Goal: Complete application form

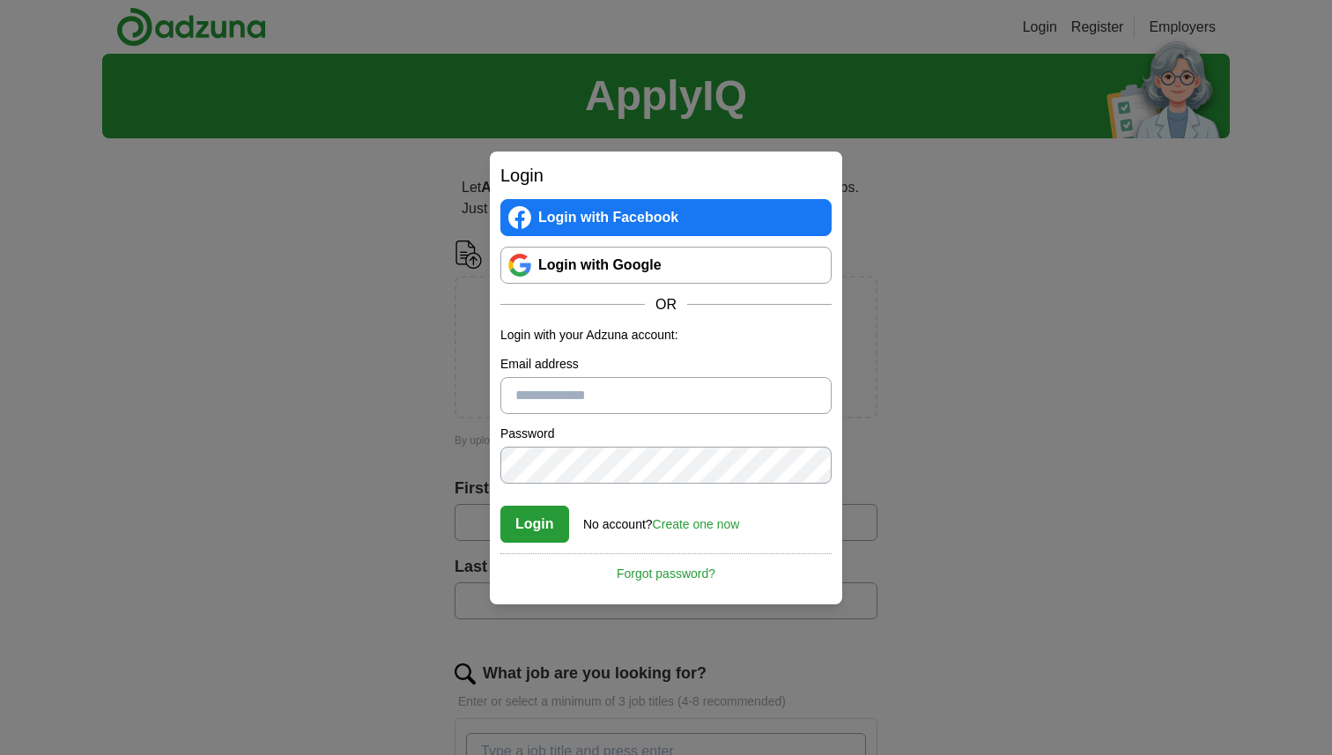
click at [544, 262] on link "Login with Google" at bounding box center [666, 265] width 331 height 37
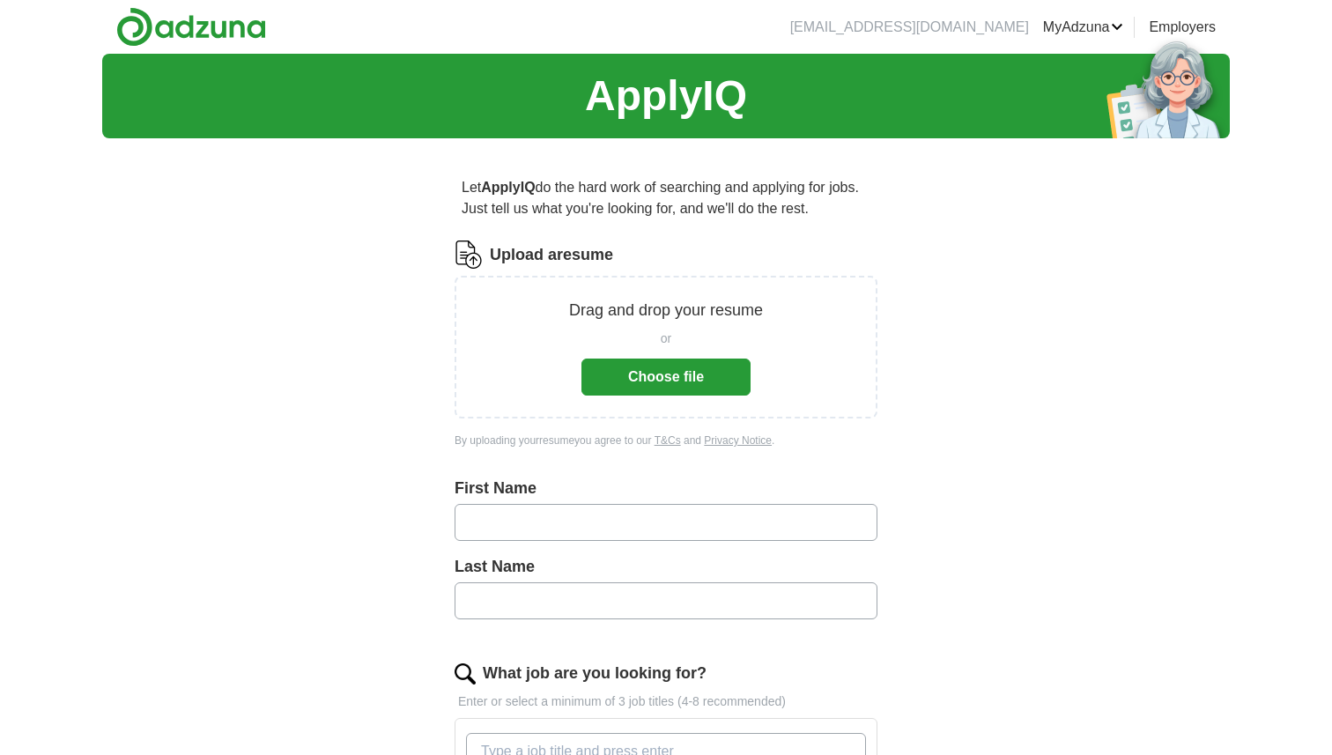
click at [617, 361] on button "Choose file" at bounding box center [666, 377] width 169 height 37
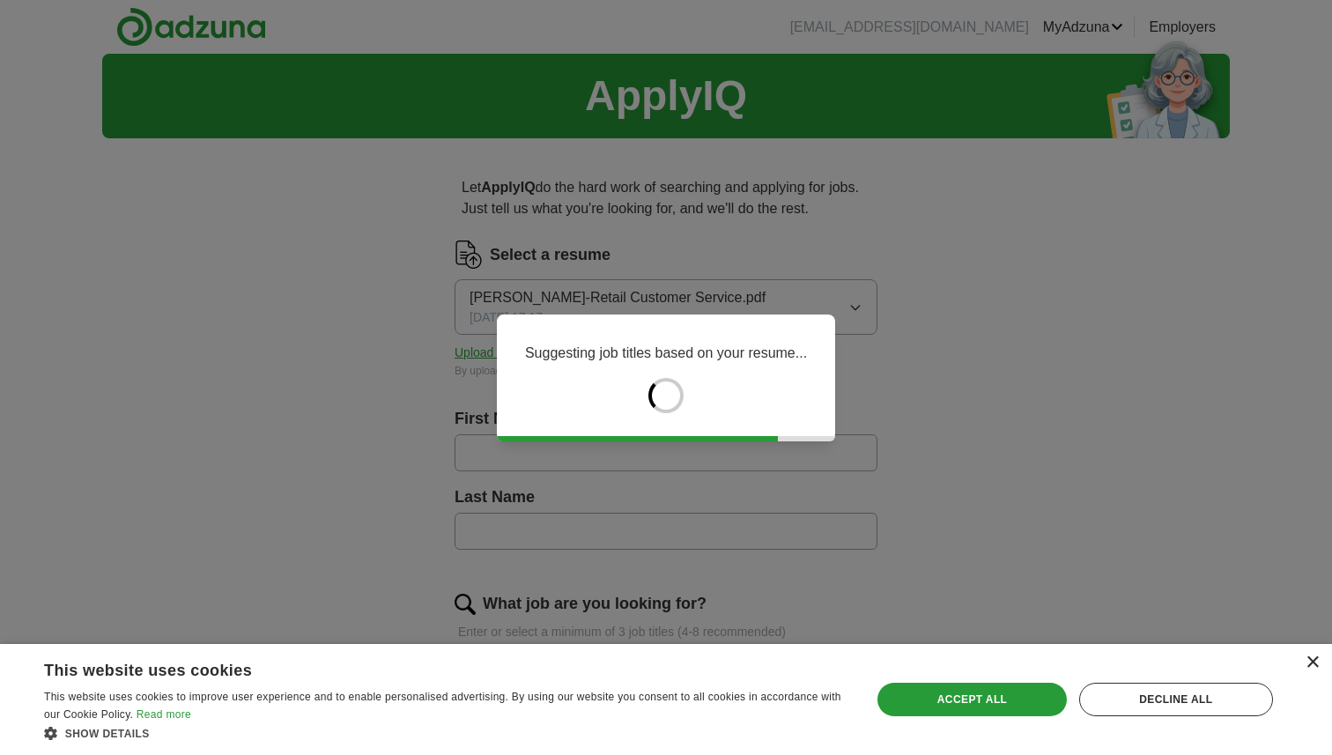
click at [1314, 662] on div "×" at bounding box center [1312, 663] width 13 height 13
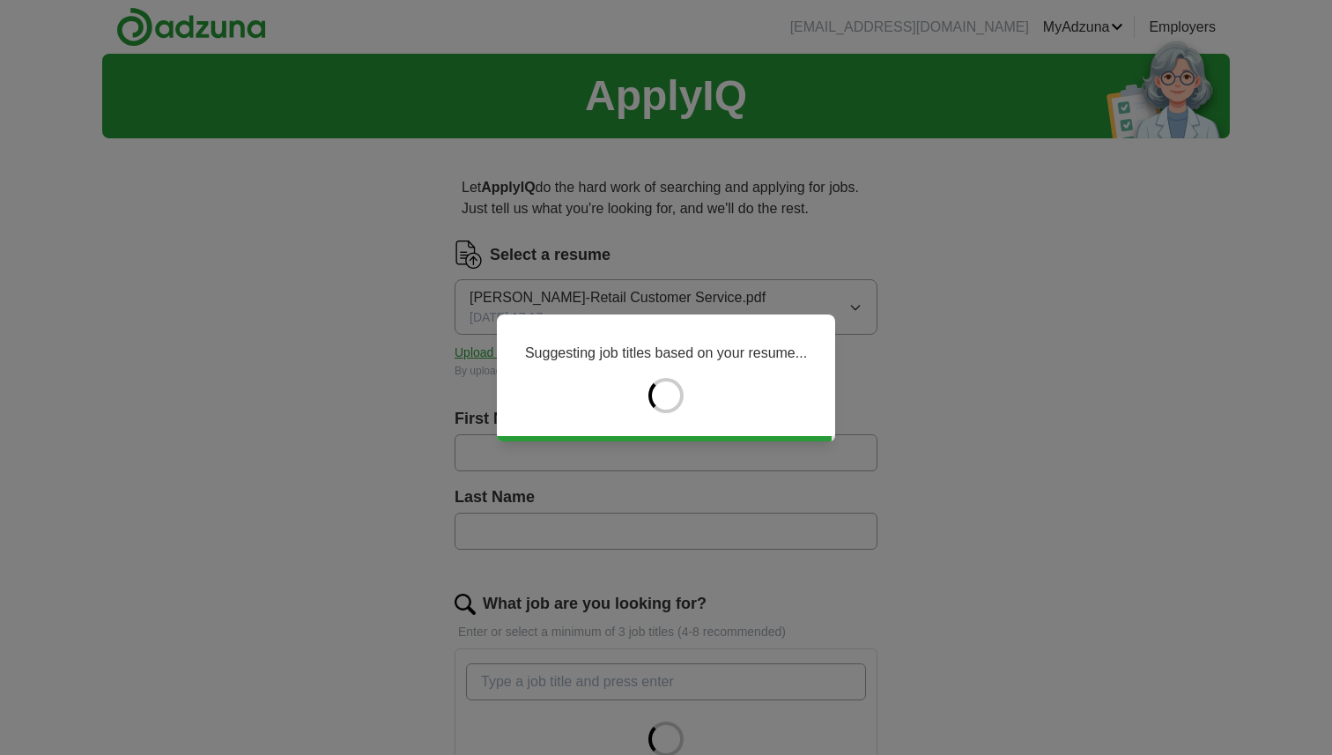
type input "*****"
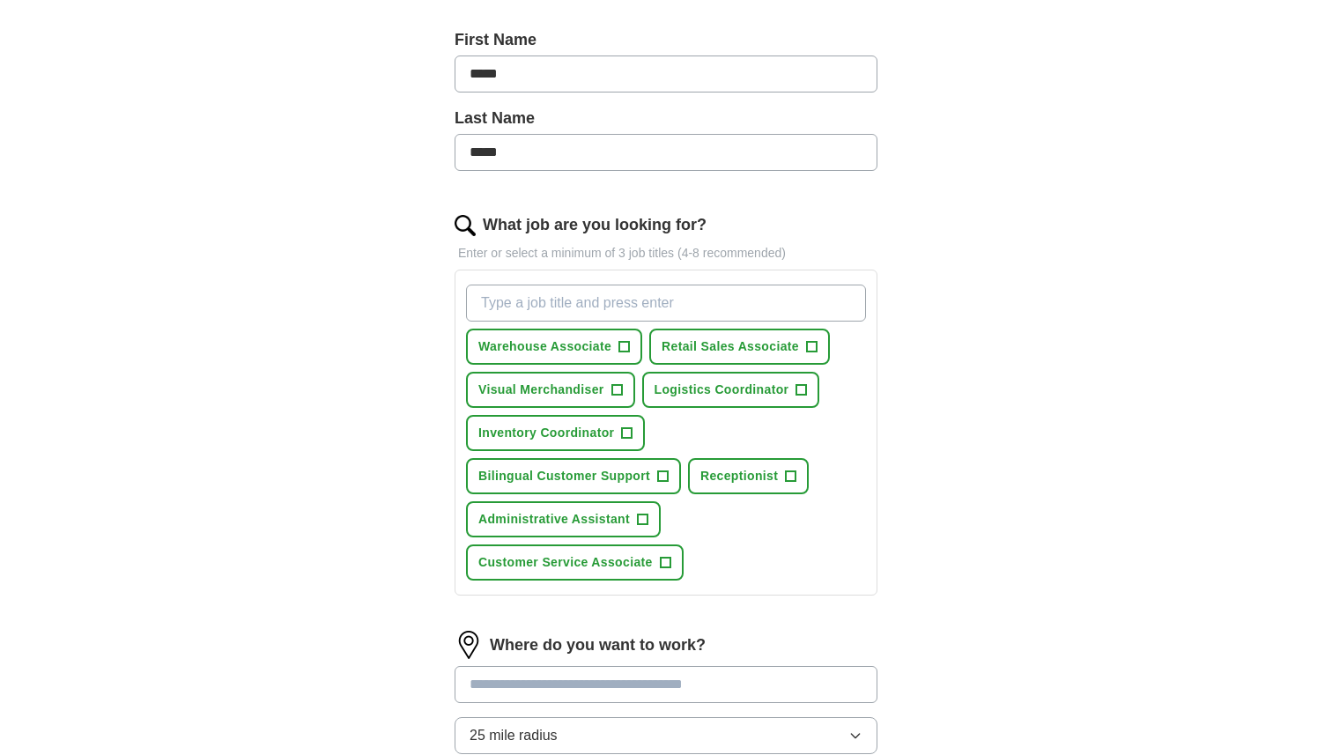
scroll to position [365, 0]
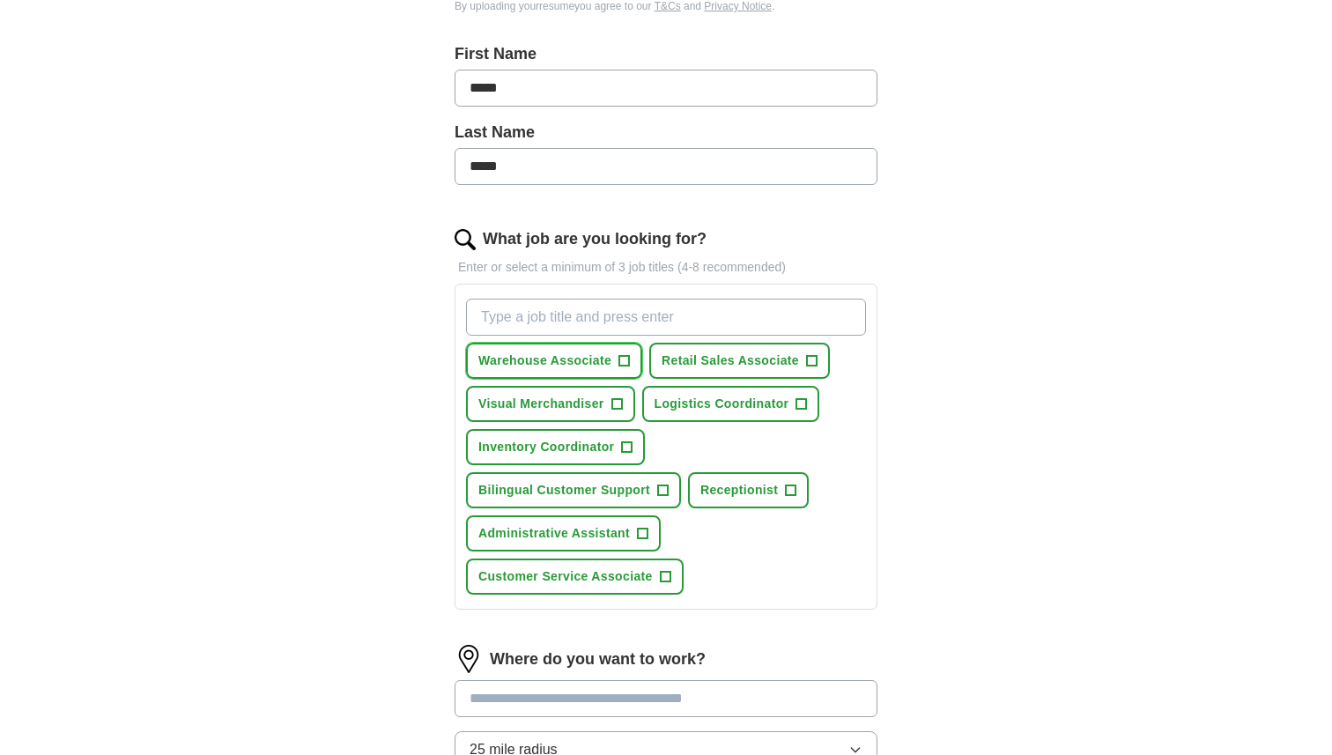
click at [612, 361] on button "Warehouse Associate +" at bounding box center [554, 361] width 176 height 36
click at [687, 359] on span "Retail Sales Associate" at bounding box center [730, 361] width 137 height 19
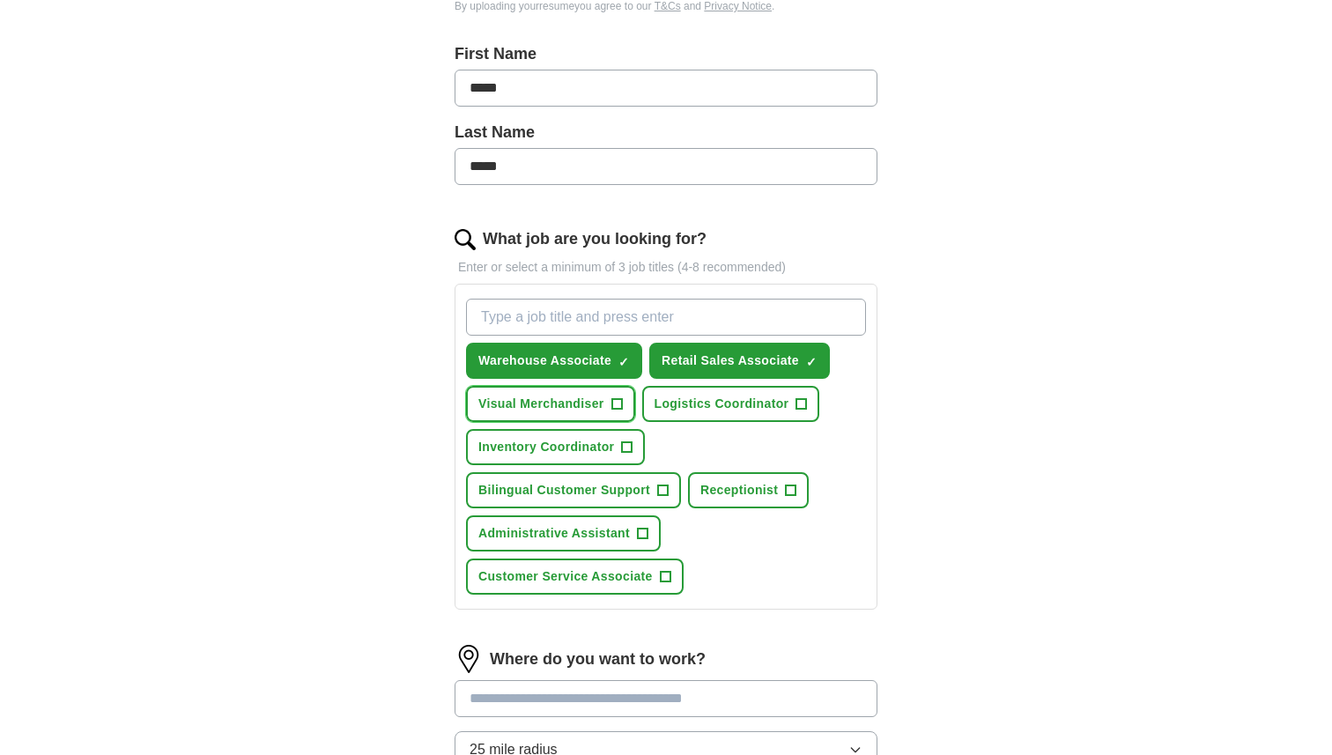
click at [606, 402] on button "Visual Merchandiser +" at bounding box center [550, 404] width 169 height 36
click at [626, 568] on span "Customer Service Associate" at bounding box center [566, 577] width 174 height 19
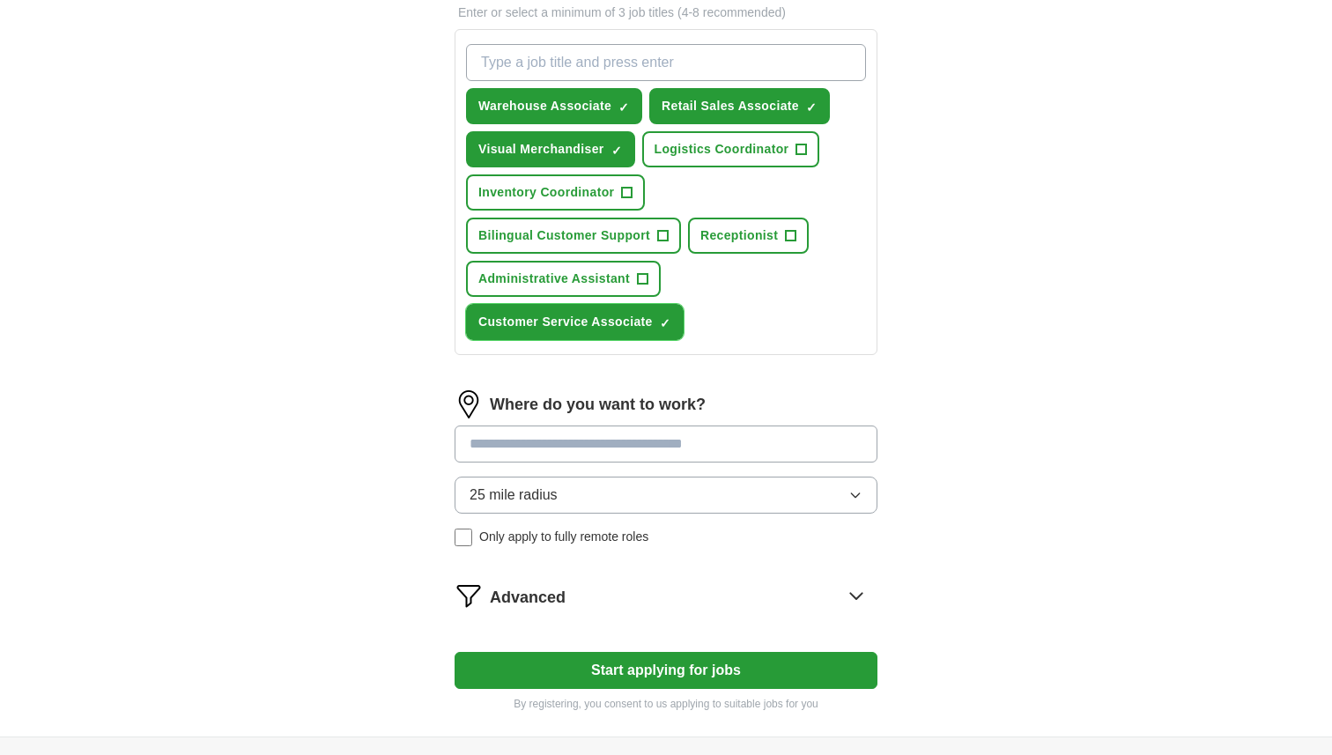
scroll to position [627, 0]
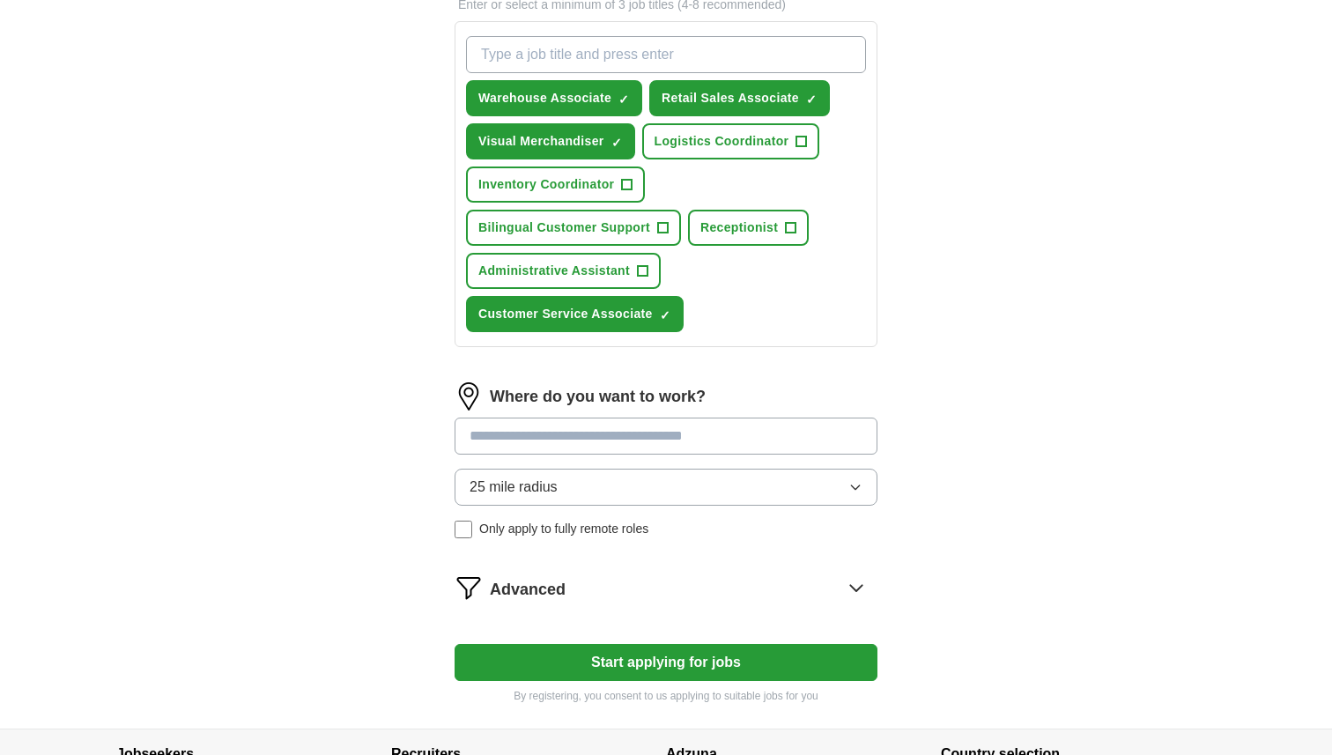
click at [583, 520] on span "Only apply to fully remote roles" at bounding box center [563, 529] width 169 height 19
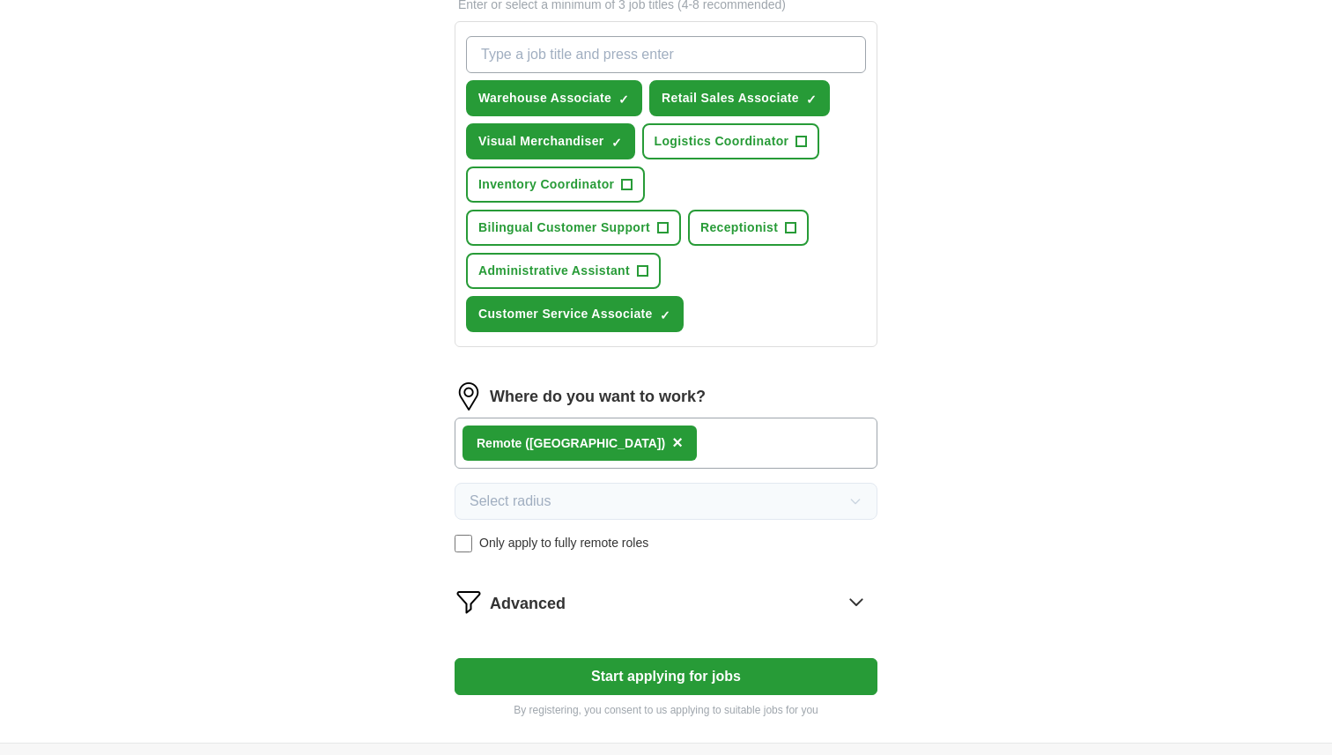
click at [586, 534] on span "Only apply to fully remote roles" at bounding box center [563, 543] width 169 height 19
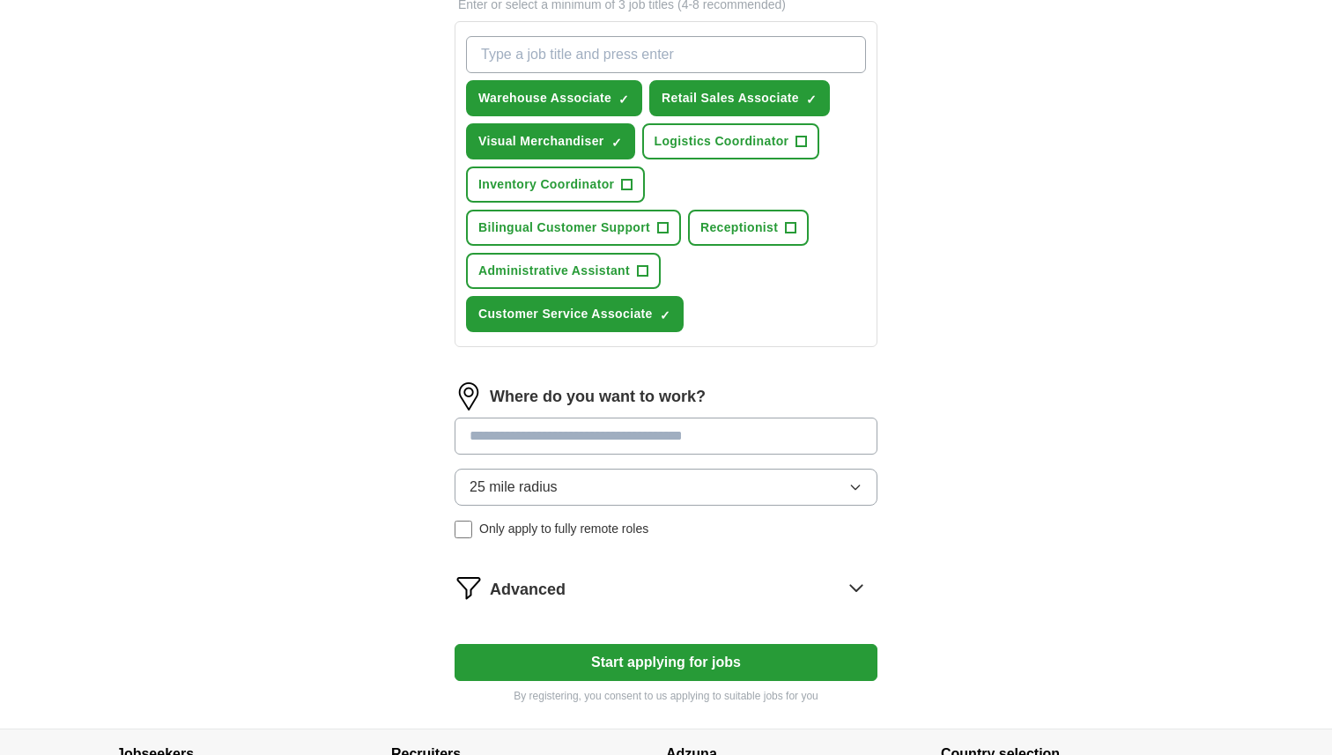
click at [611, 469] on button "25 mile radius" at bounding box center [666, 487] width 423 height 37
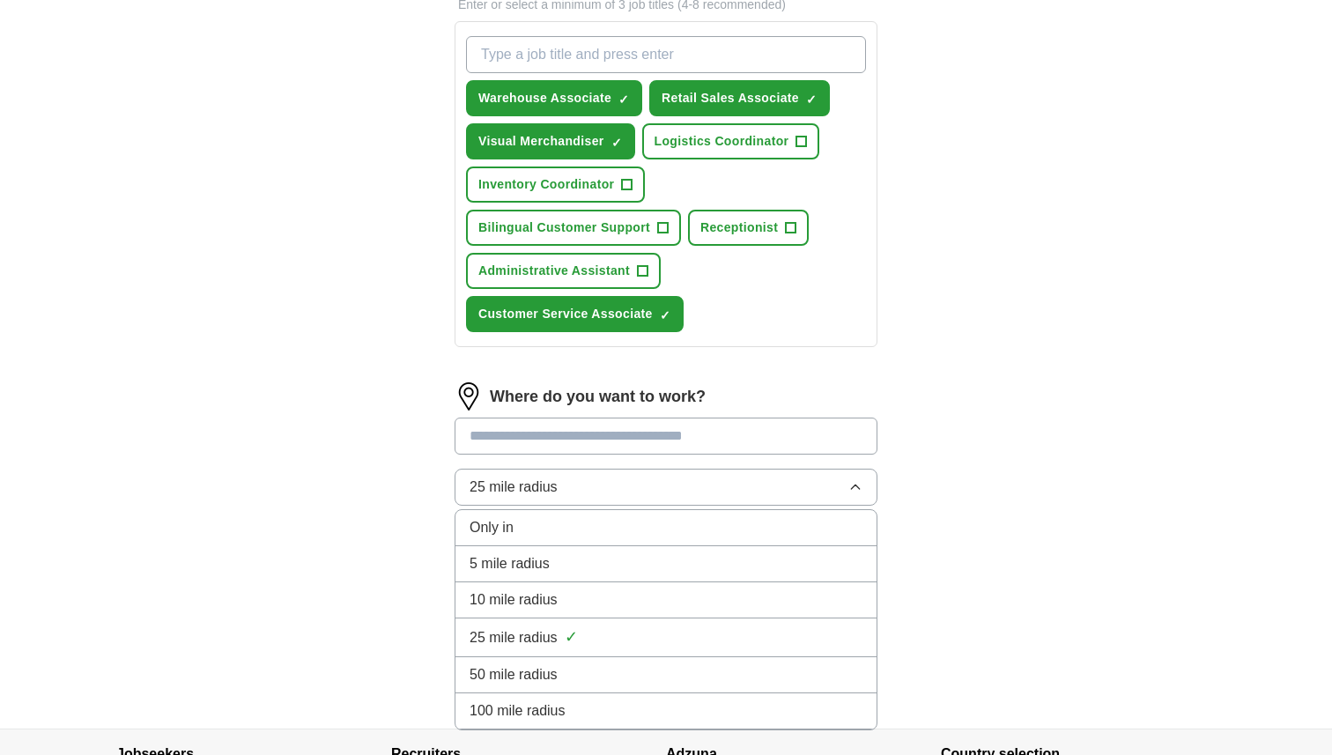
click at [611, 469] on button "25 mile radius" at bounding box center [666, 487] width 423 height 37
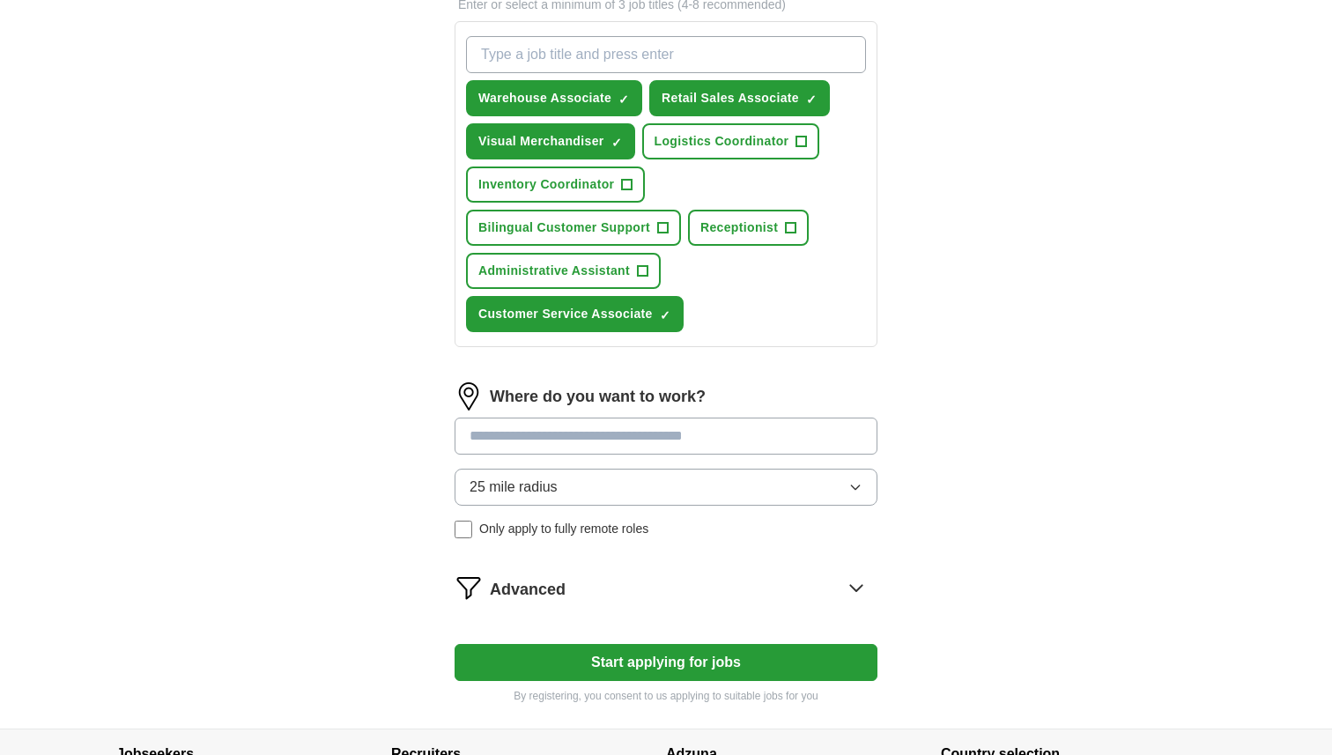
click at [600, 574] on div "Advanced" at bounding box center [684, 588] width 388 height 28
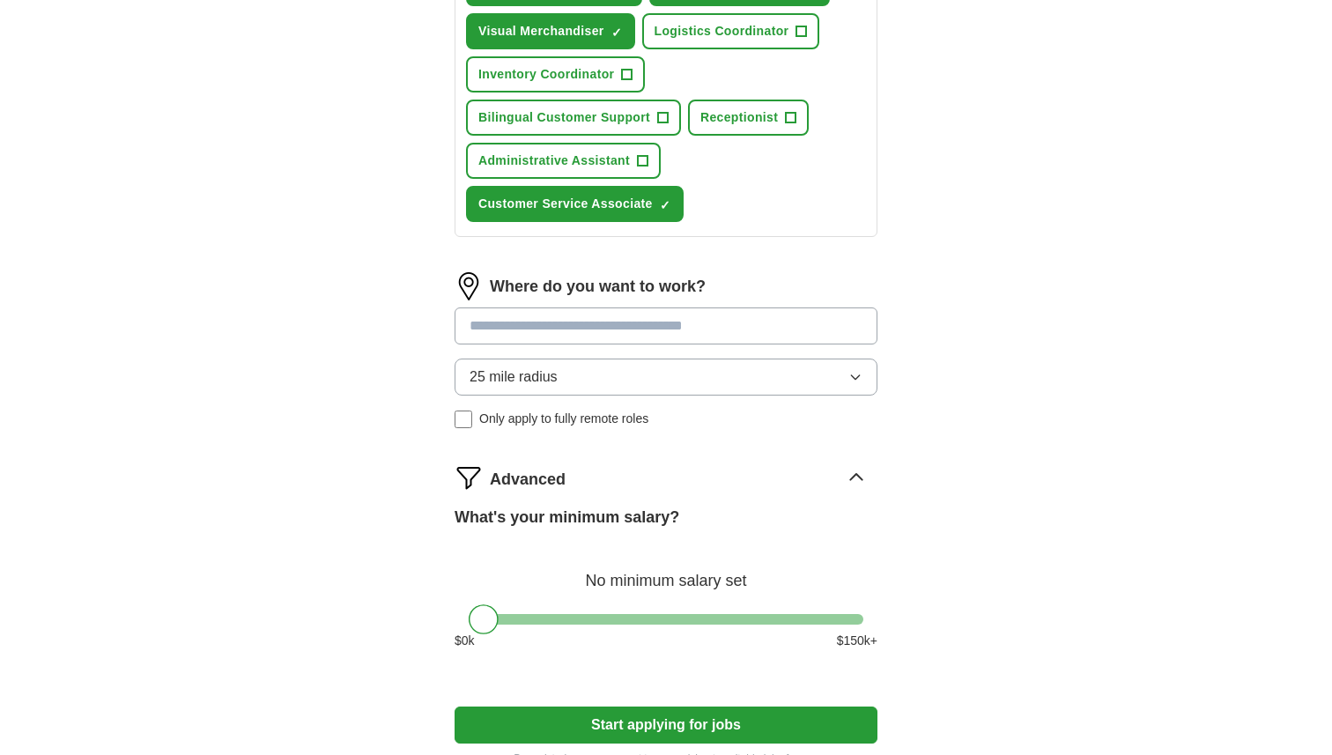
scroll to position [843, 0]
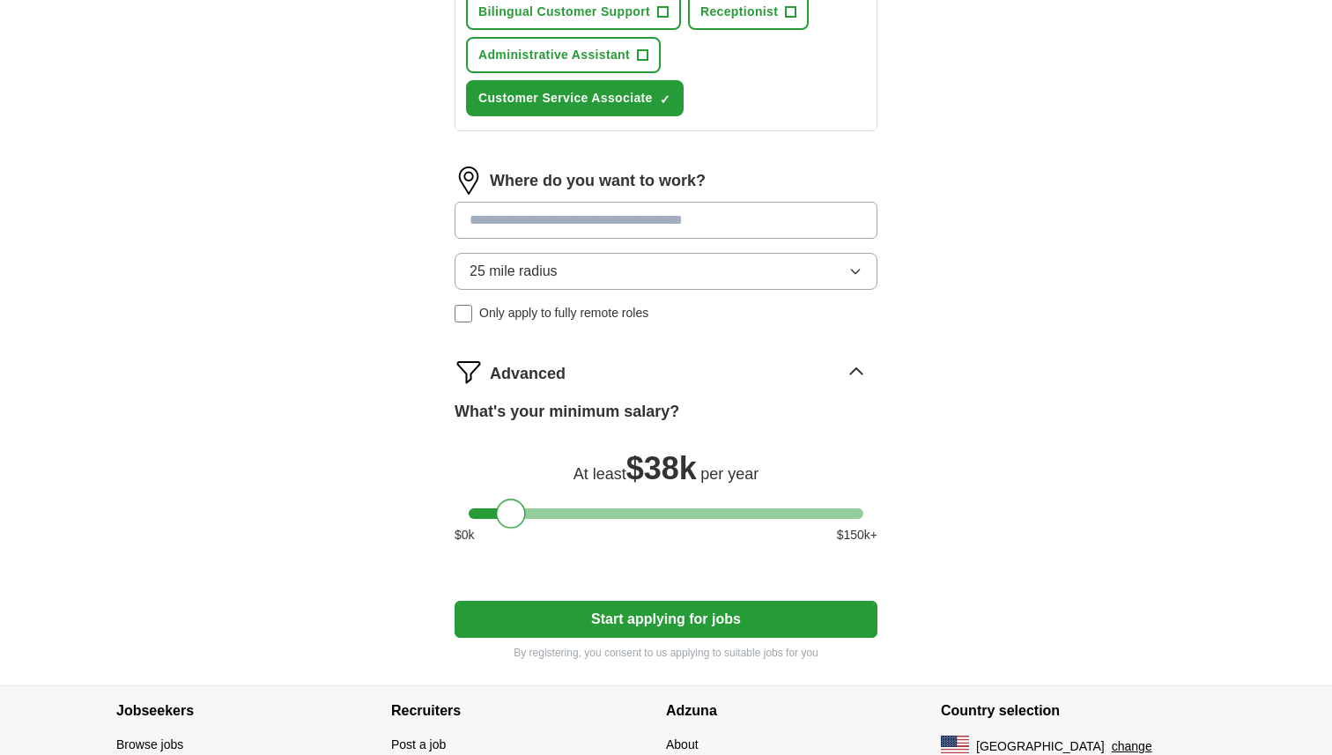
click at [509, 508] on div at bounding box center [666, 513] width 395 height 11
click at [527, 508] on div at bounding box center [666, 513] width 395 height 11
click at [508, 508] on div at bounding box center [666, 513] width 395 height 11
click at [522, 499] on div at bounding box center [517, 514] width 30 height 30
click at [595, 601] on button "Start applying for jobs" at bounding box center [666, 619] width 423 height 37
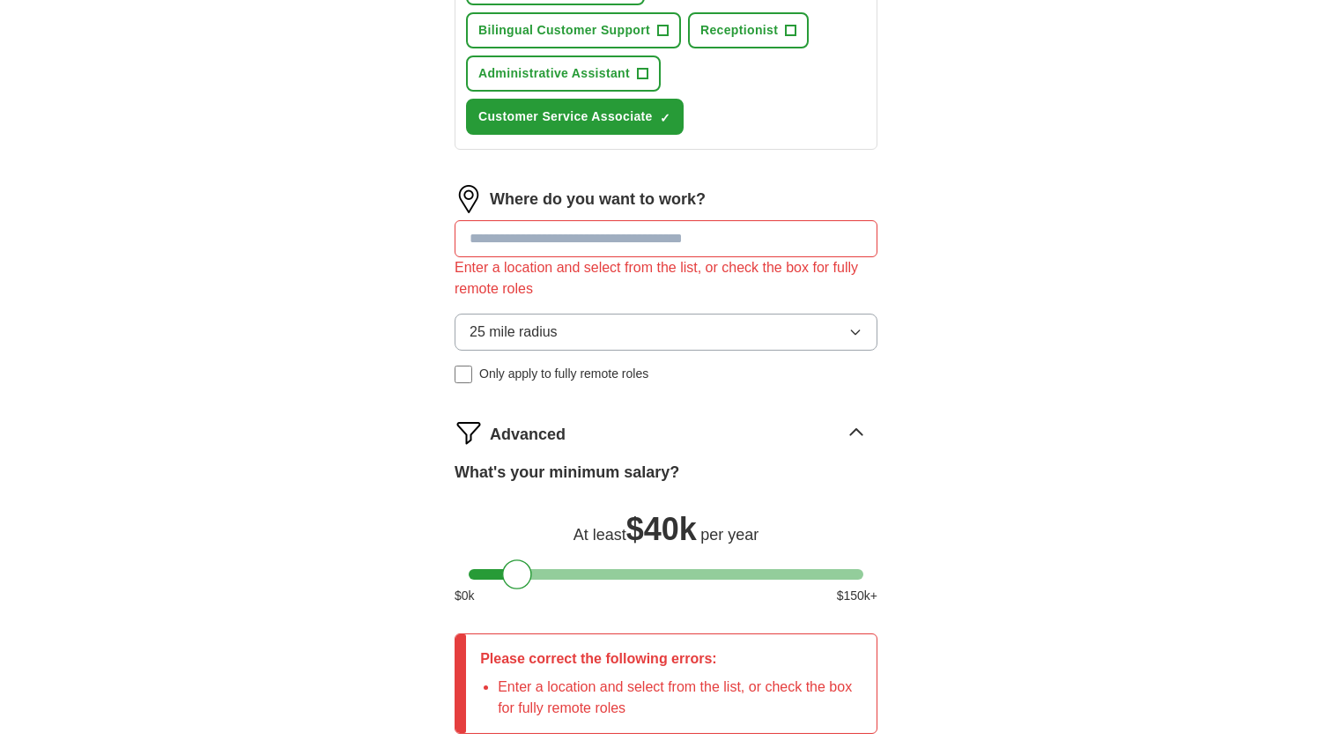
scroll to position [643, 0]
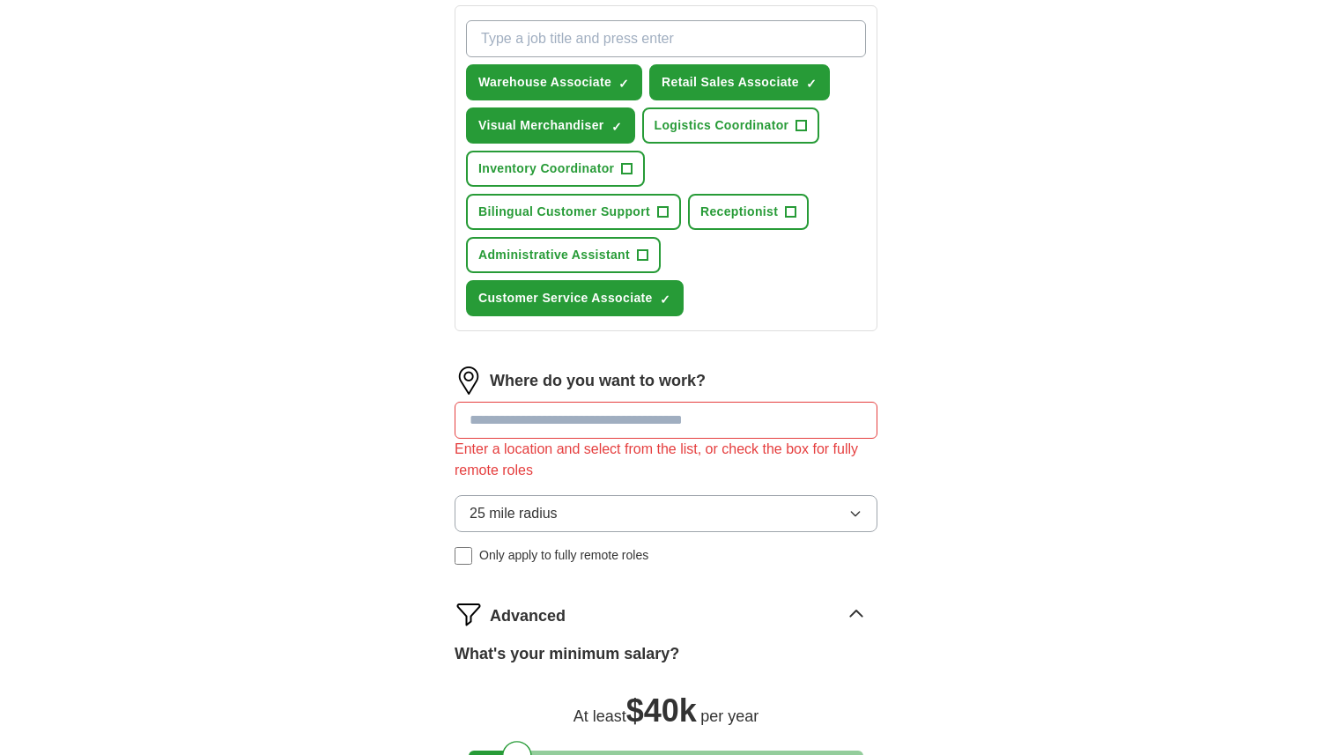
click at [658, 402] on input at bounding box center [666, 420] width 423 height 37
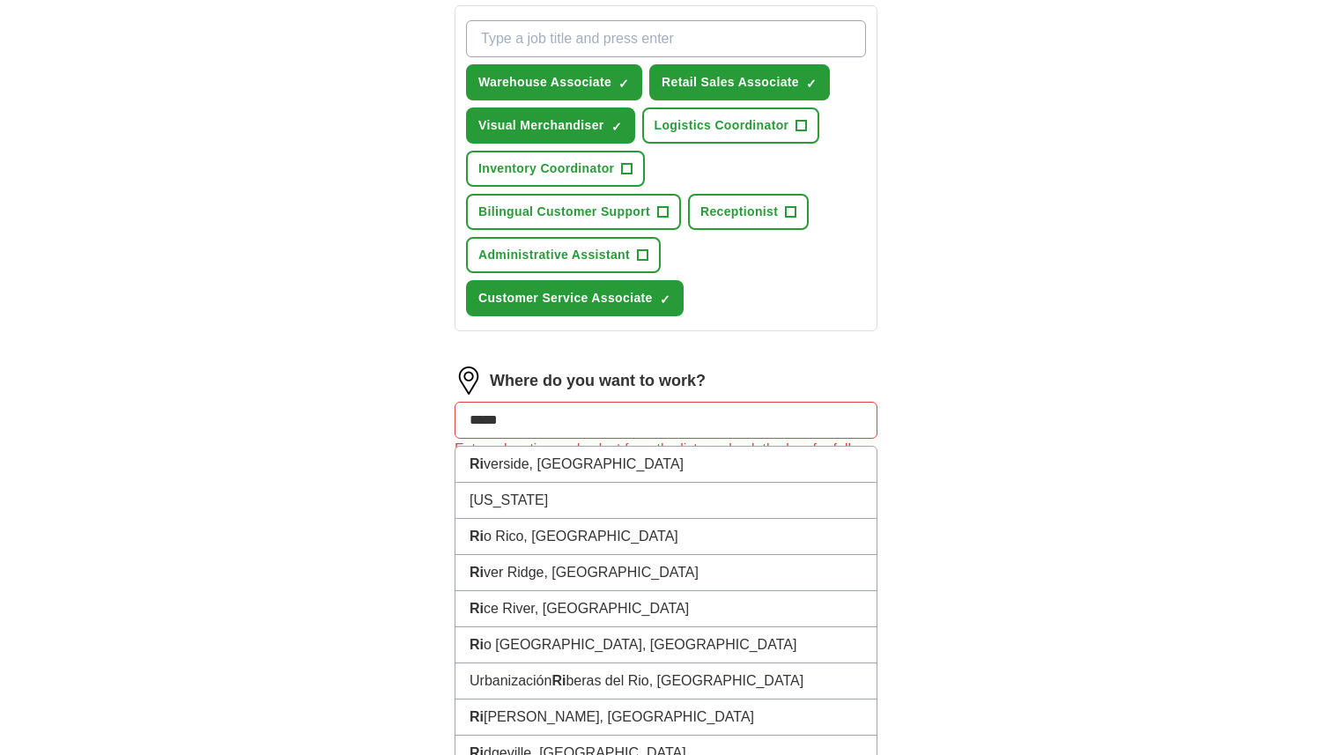
type input "******"
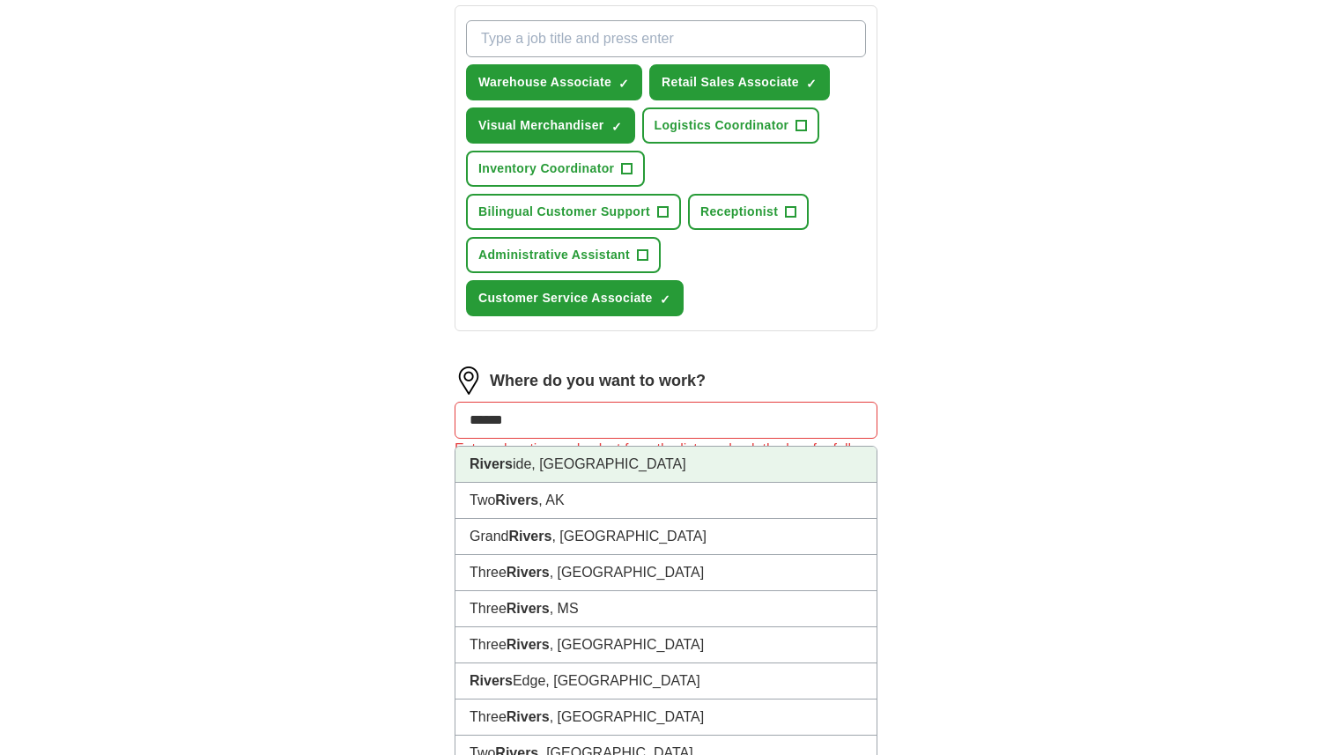
click at [637, 447] on li "Rivers ide, CA" at bounding box center [666, 465] width 421 height 36
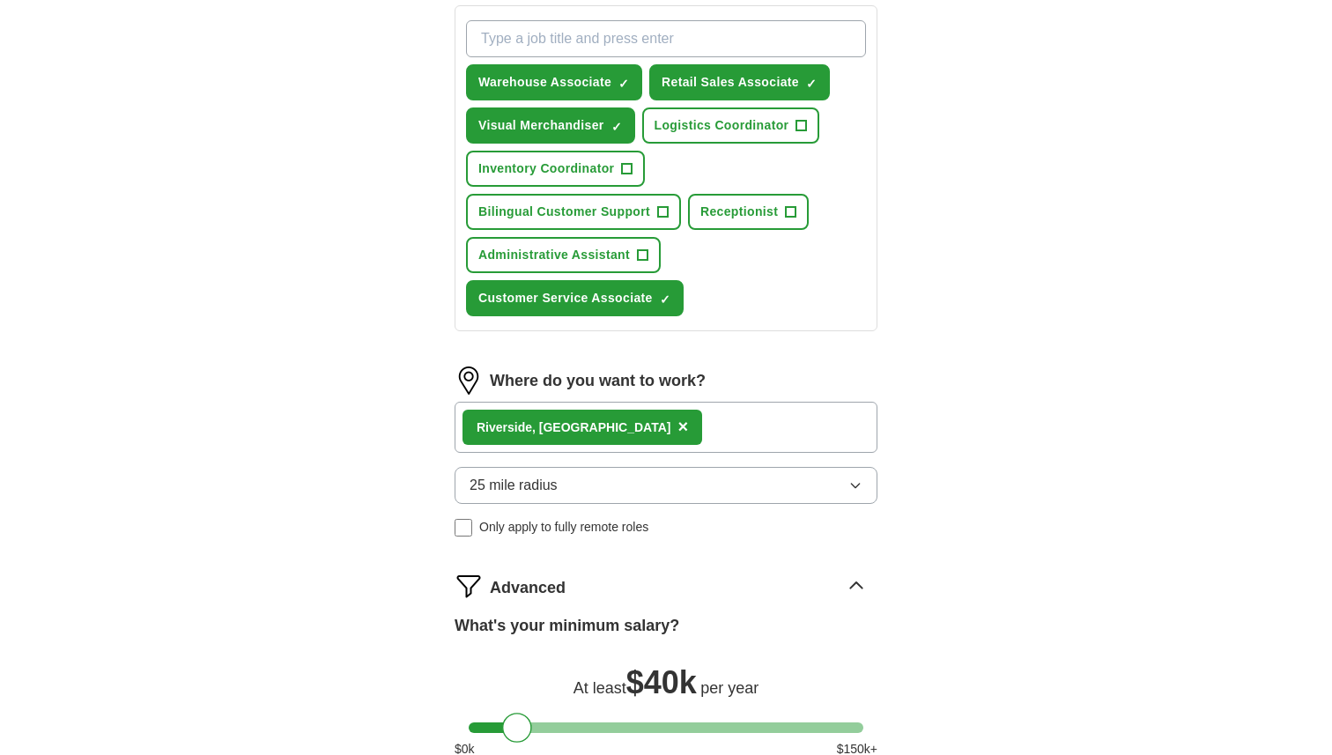
click at [636, 402] on div "Rivers ide, CA ×" at bounding box center [666, 427] width 423 height 51
click at [598, 402] on div "Rivers ide, CA ×" at bounding box center [666, 427] width 423 height 51
click at [616, 402] on div "Rivers ide, CA ×" at bounding box center [666, 427] width 423 height 51
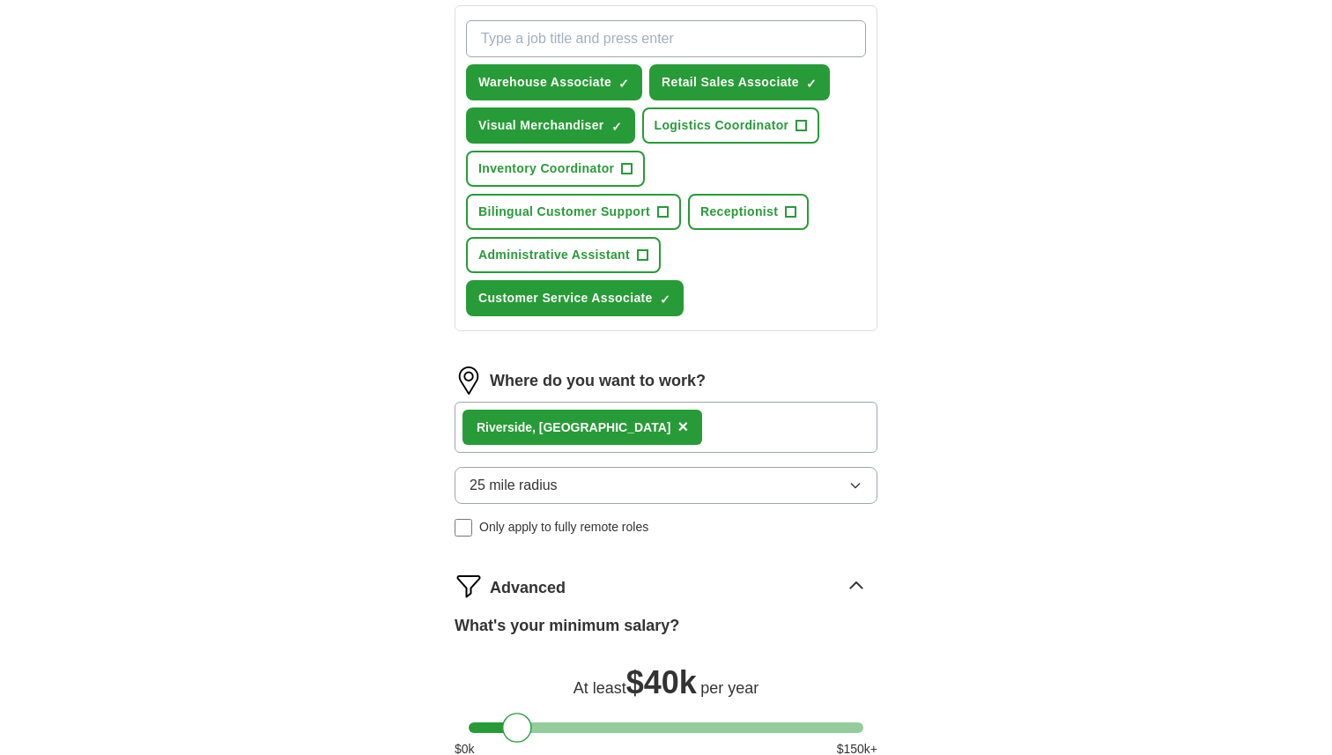
scroll to position [923, 0]
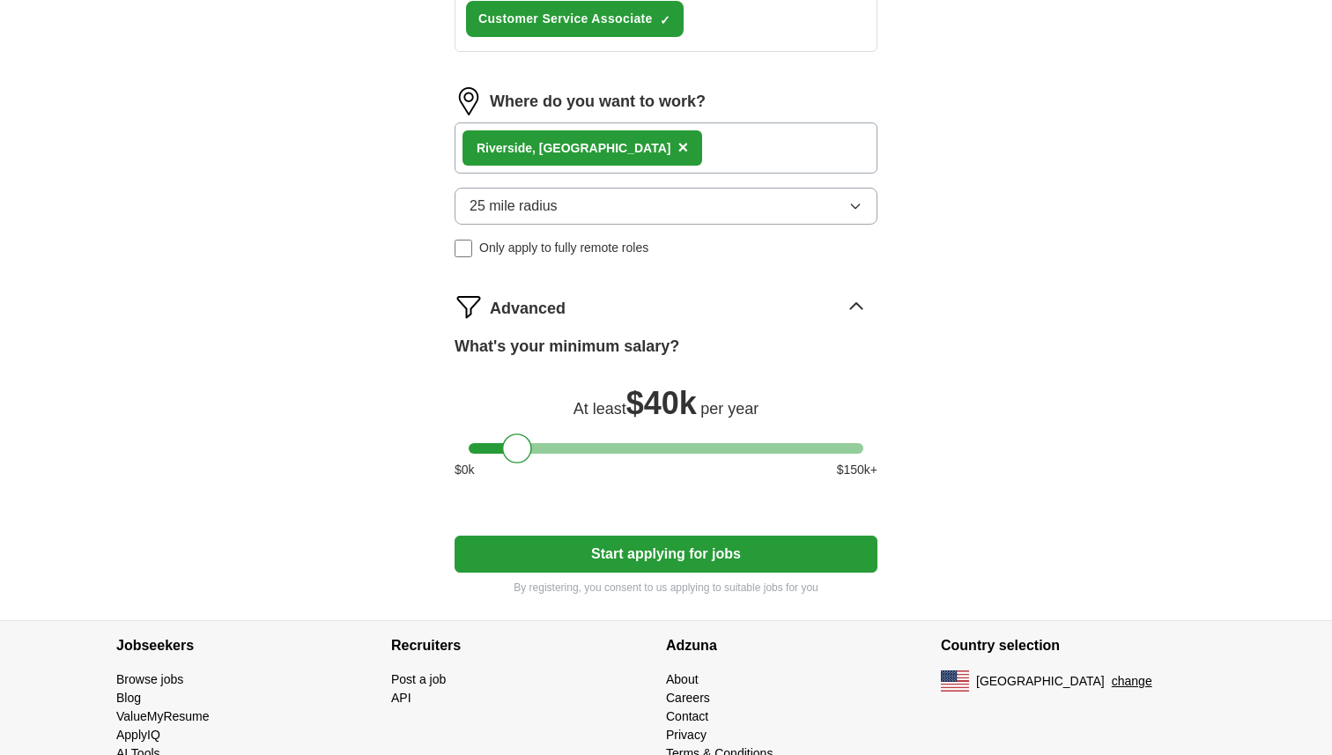
click at [662, 536] on button "Start applying for jobs" at bounding box center [666, 554] width 423 height 37
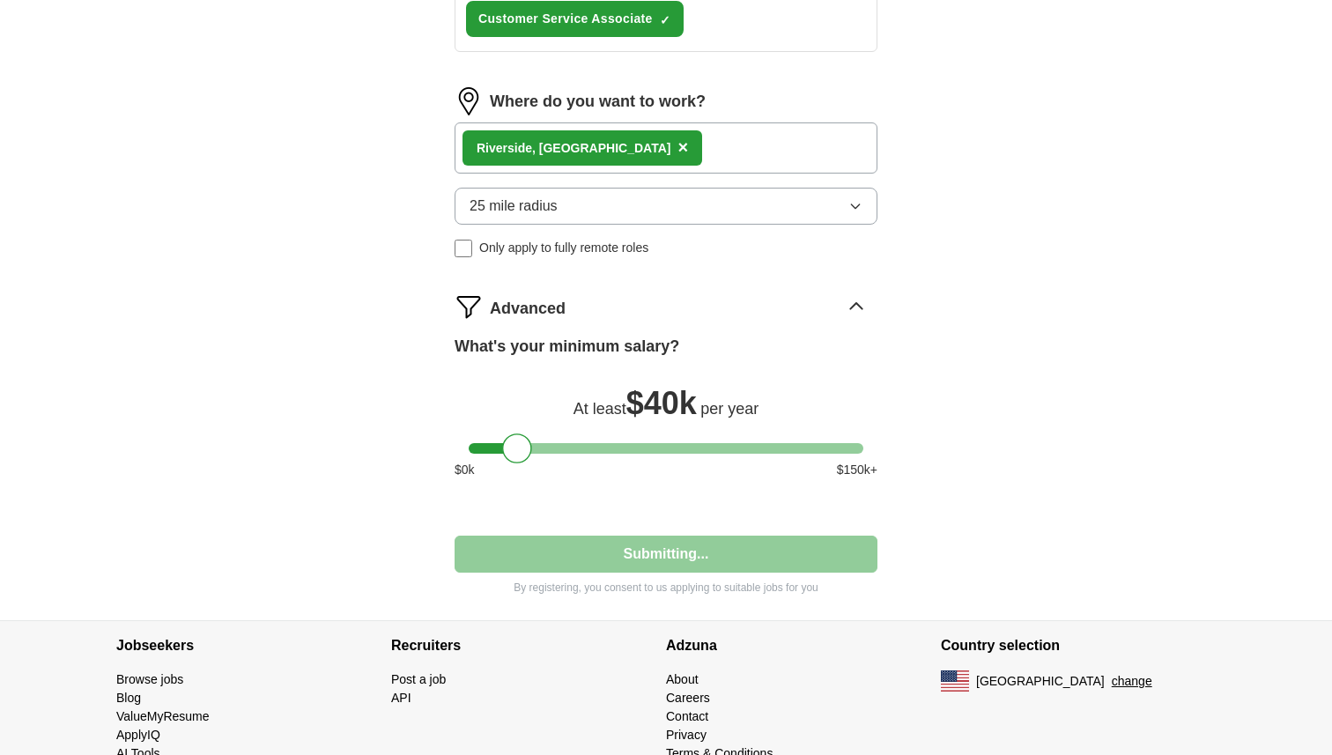
select select "**"
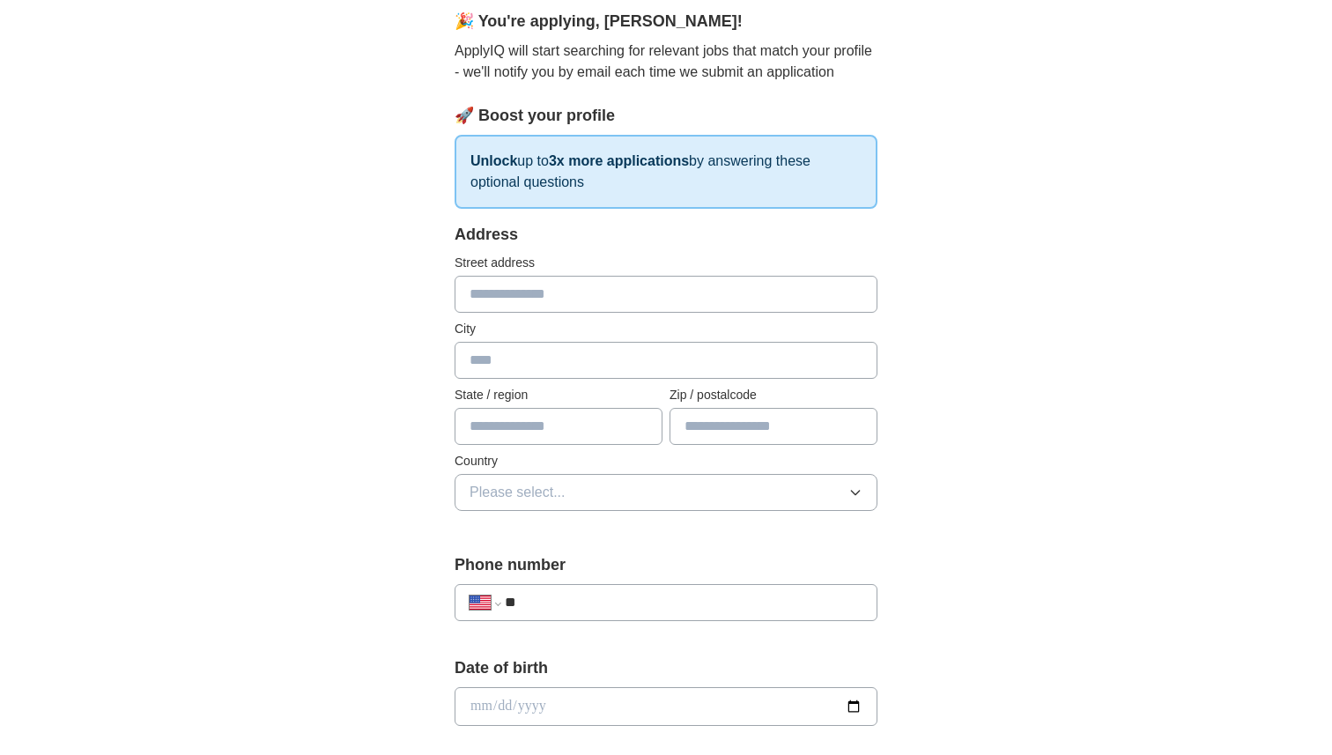
scroll to position [161, 0]
click at [626, 290] on input "text" at bounding box center [666, 293] width 423 height 37
type input "**********"
type input "**"
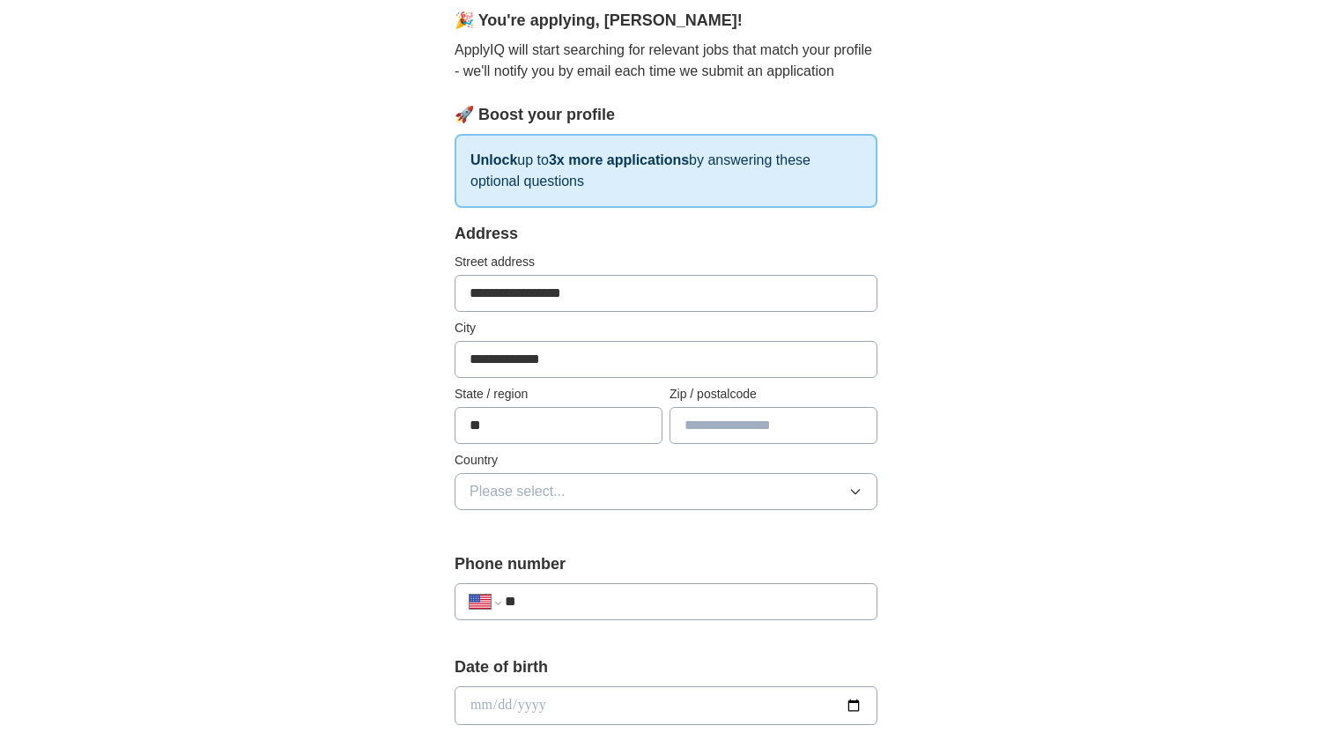
type input "*****"
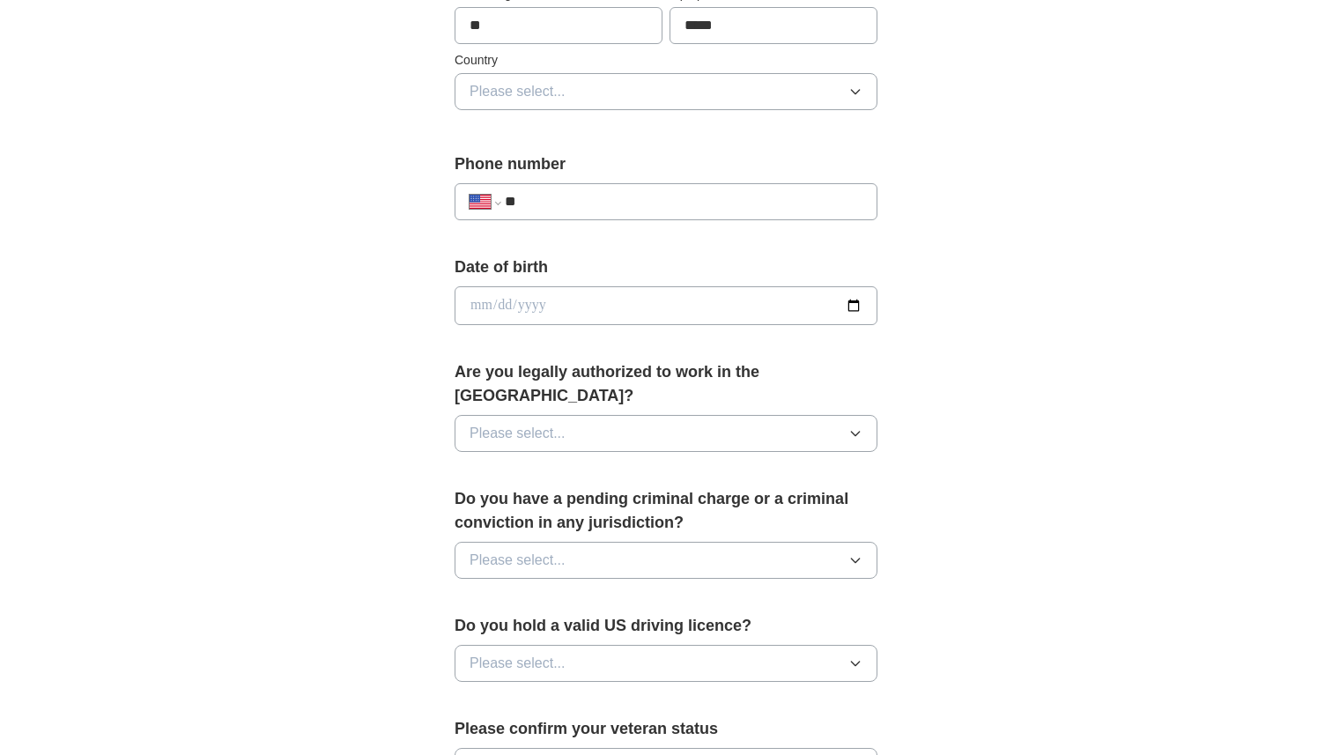
scroll to position [551, 0]
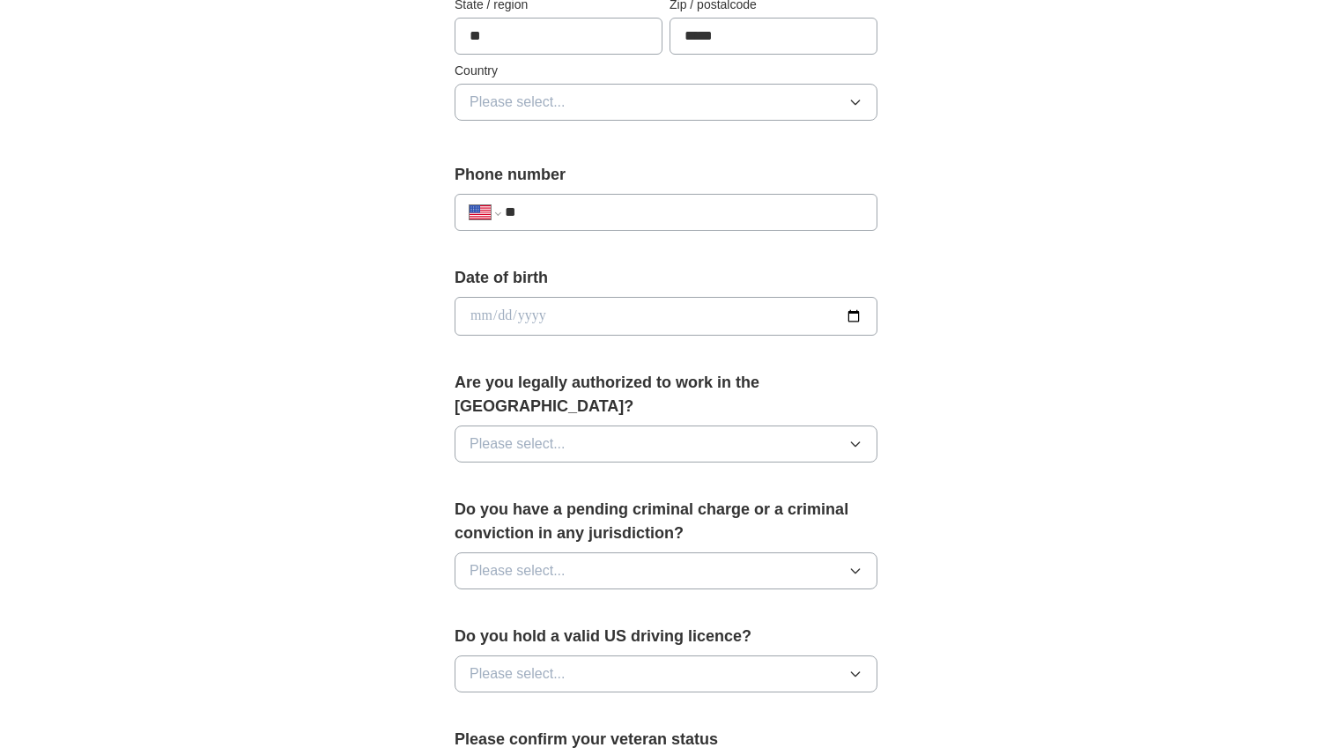
click at [616, 100] on button "Please select..." at bounding box center [666, 102] width 423 height 37
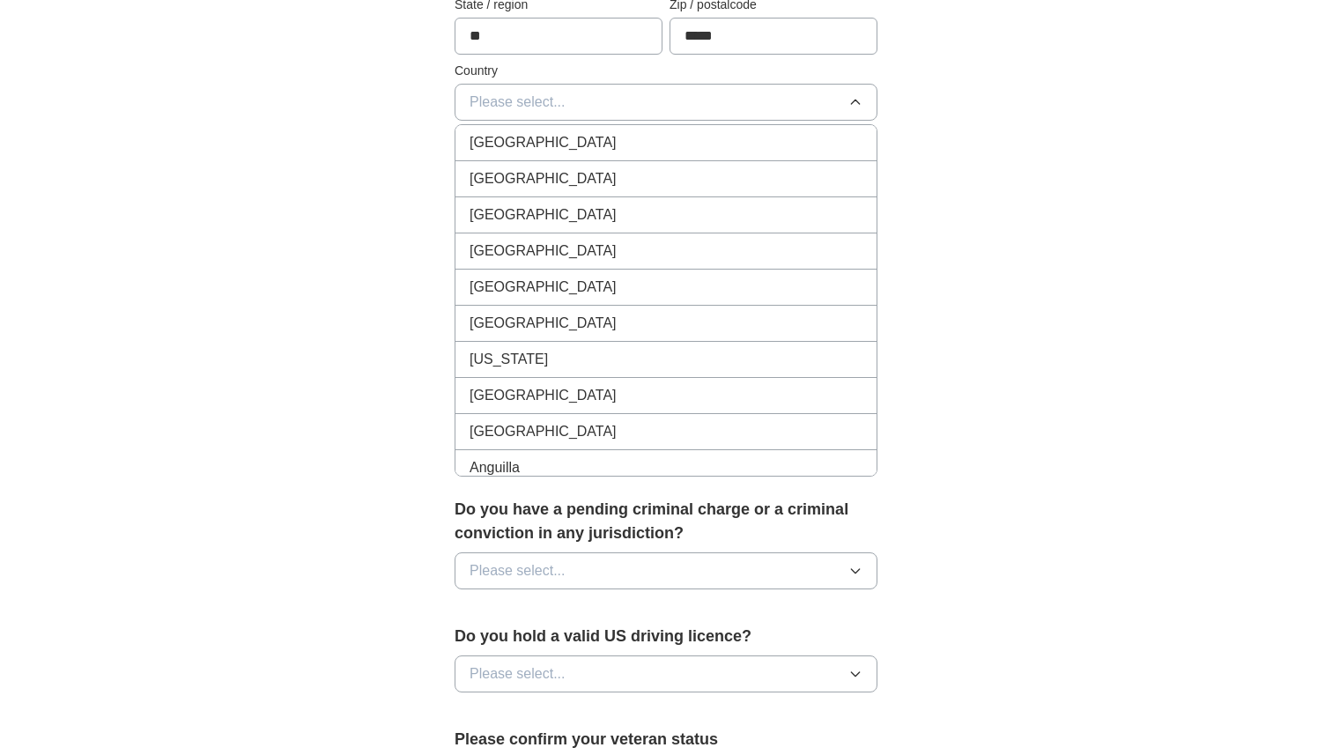
click at [610, 185] on div "United States" at bounding box center [666, 178] width 393 height 21
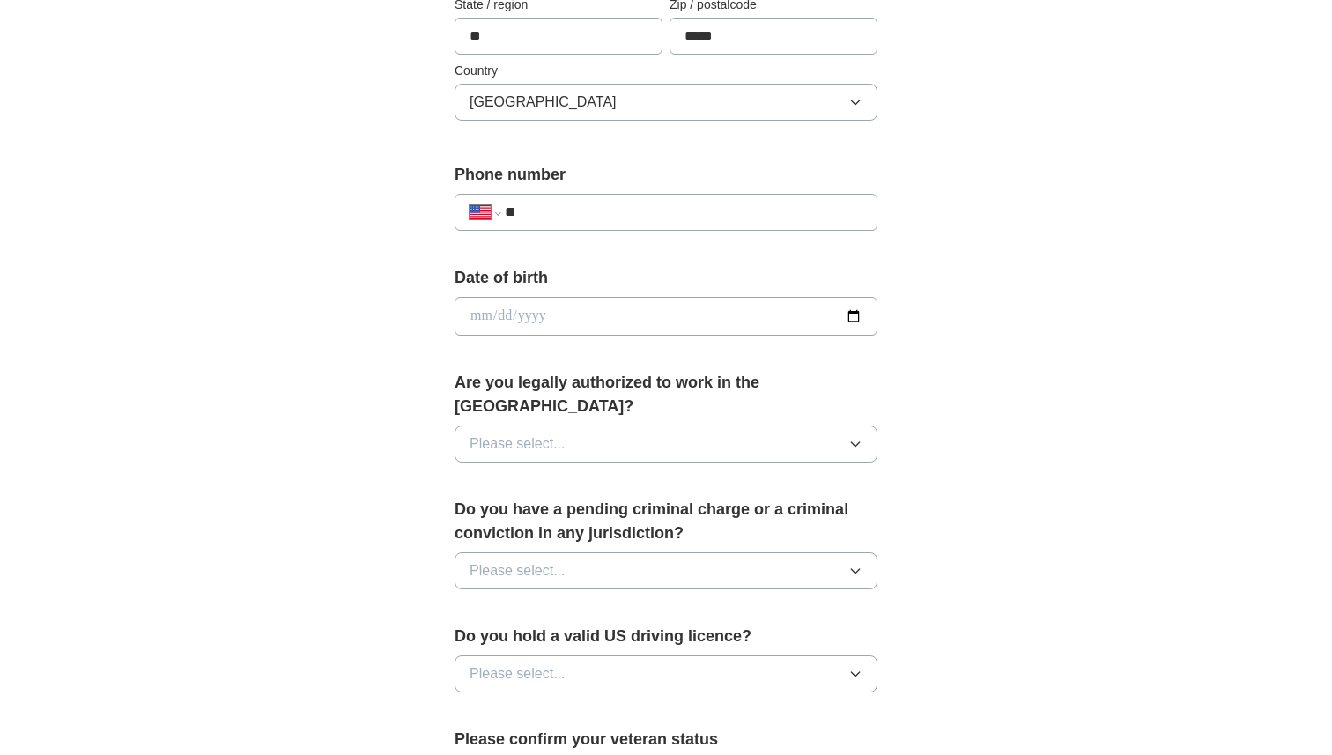
click at [606, 207] on input "**" at bounding box center [684, 212] width 358 height 21
type input "**********"
click at [627, 322] on input "date" at bounding box center [666, 316] width 423 height 39
click at [860, 317] on input "date" at bounding box center [666, 316] width 423 height 39
click at [856, 317] on input "date" at bounding box center [666, 316] width 423 height 39
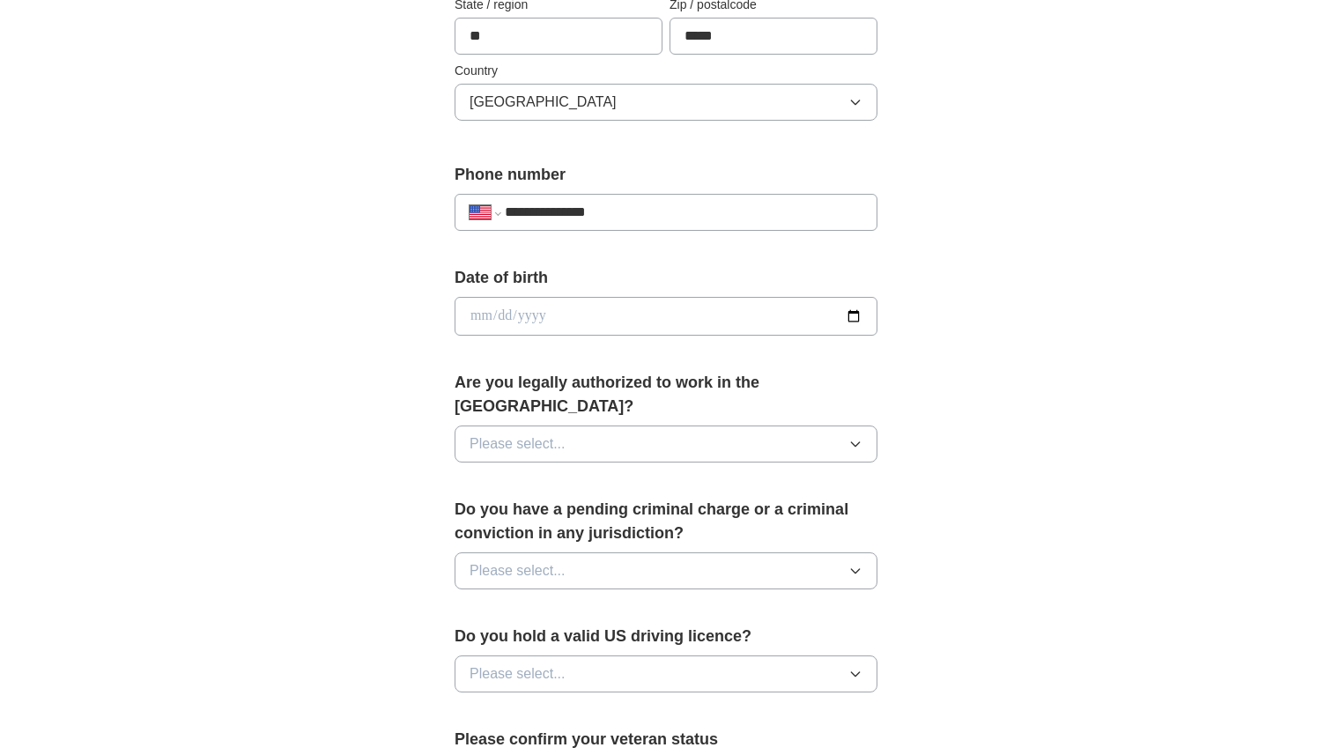
click at [856, 317] on input "date" at bounding box center [666, 316] width 423 height 39
click at [484, 314] on input "date" at bounding box center [666, 316] width 423 height 39
type input "**********"
click at [515, 443] on div "Are you legally authorized to work in the US? Please select..." at bounding box center [666, 424] width 423 height 106
click at [520, 434] on span "Please select..." at bounding box center [518, 444] width 96 height 21
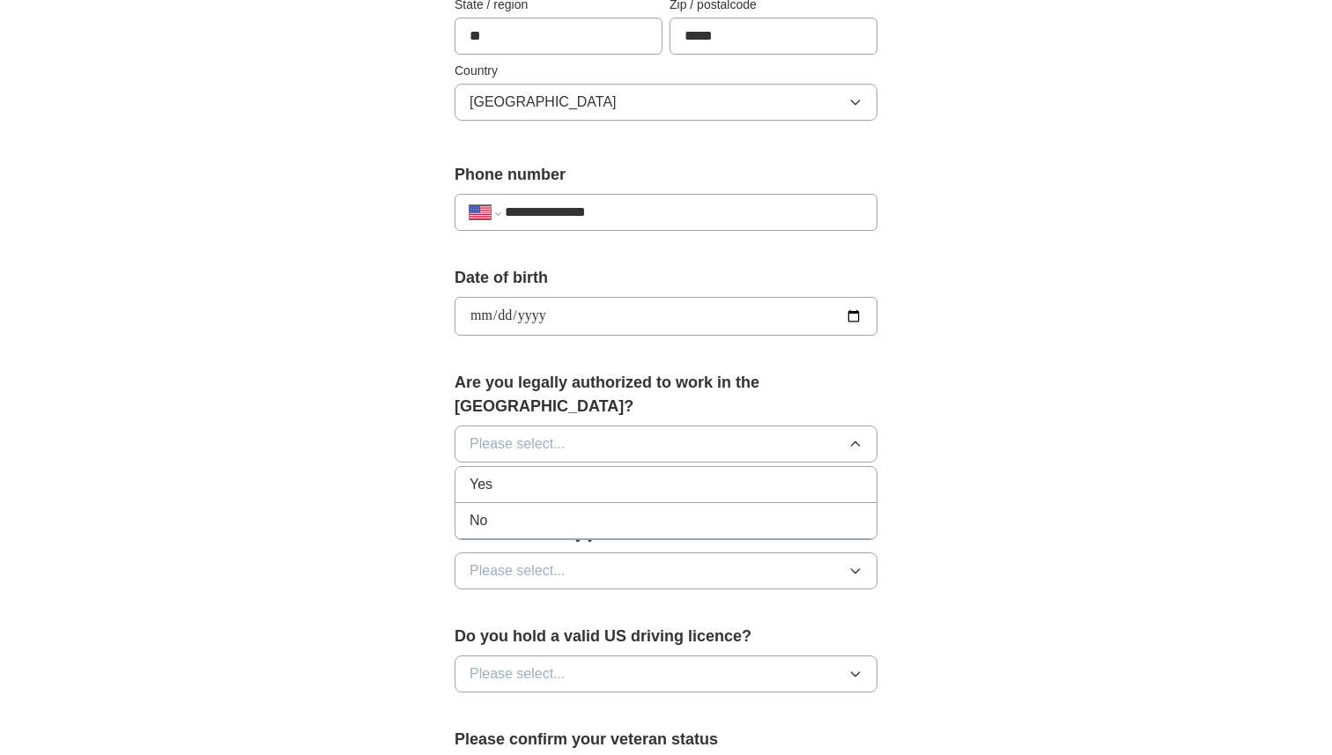
click at [531, 474] on div "Yes" at bounding box center [666, 484] width 393 height 21
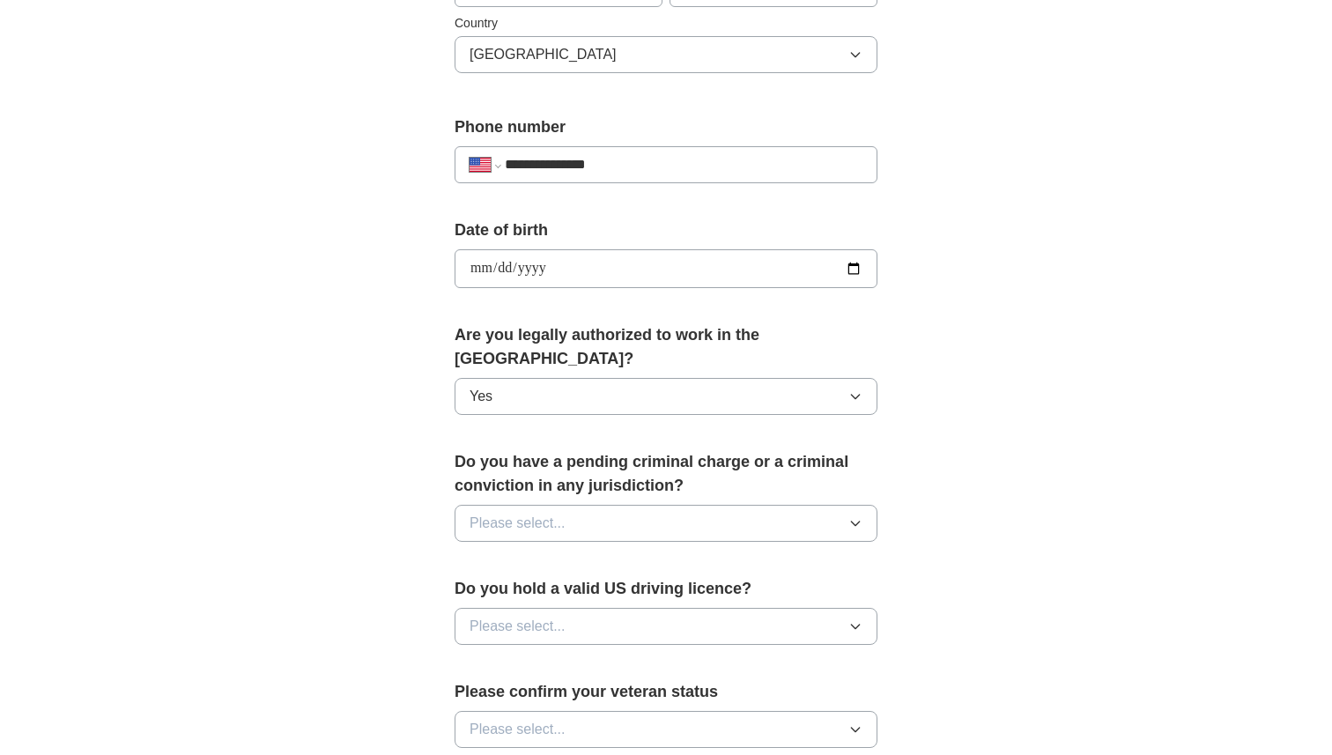
scroll to position [610, 0]
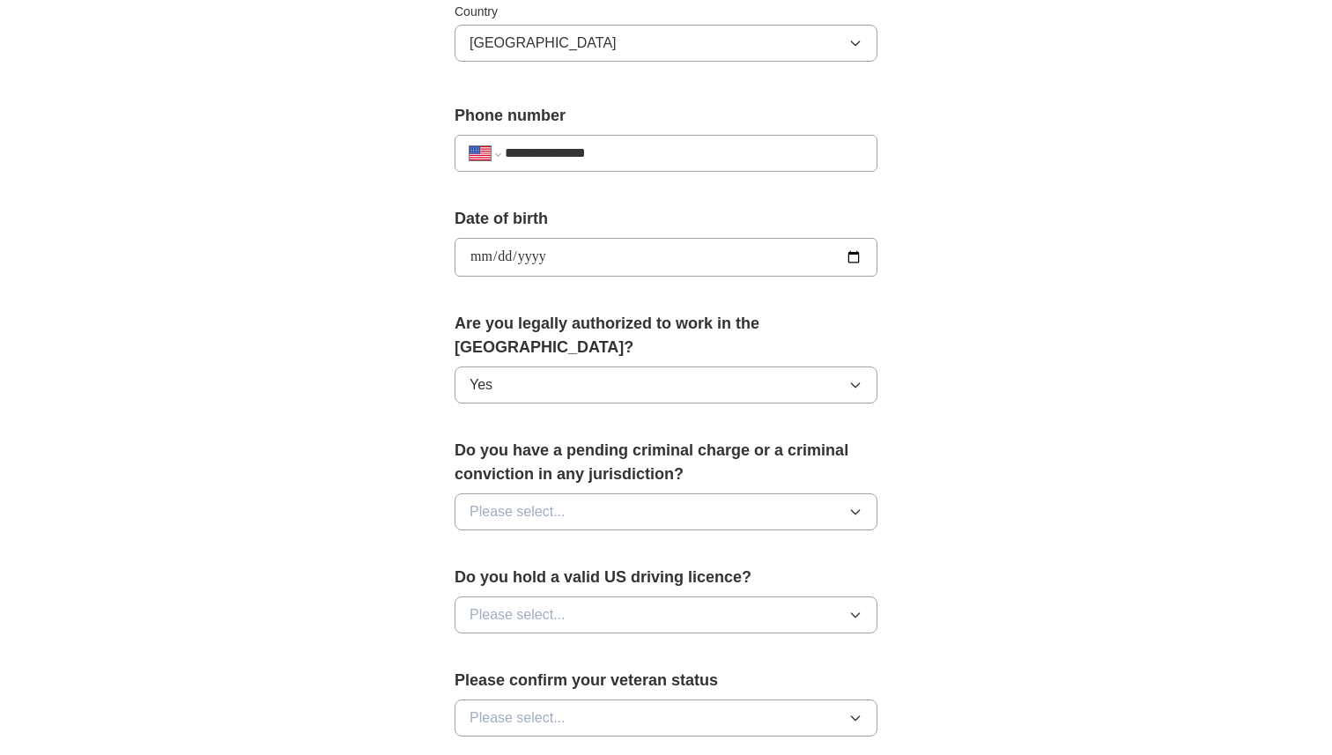
click at [554, 494] on button "Please select..." at bounding box center [666, 512] width 423 height 37
click at [567, 578] on div "No" at bounding box center [666, 588] width 393 height 21
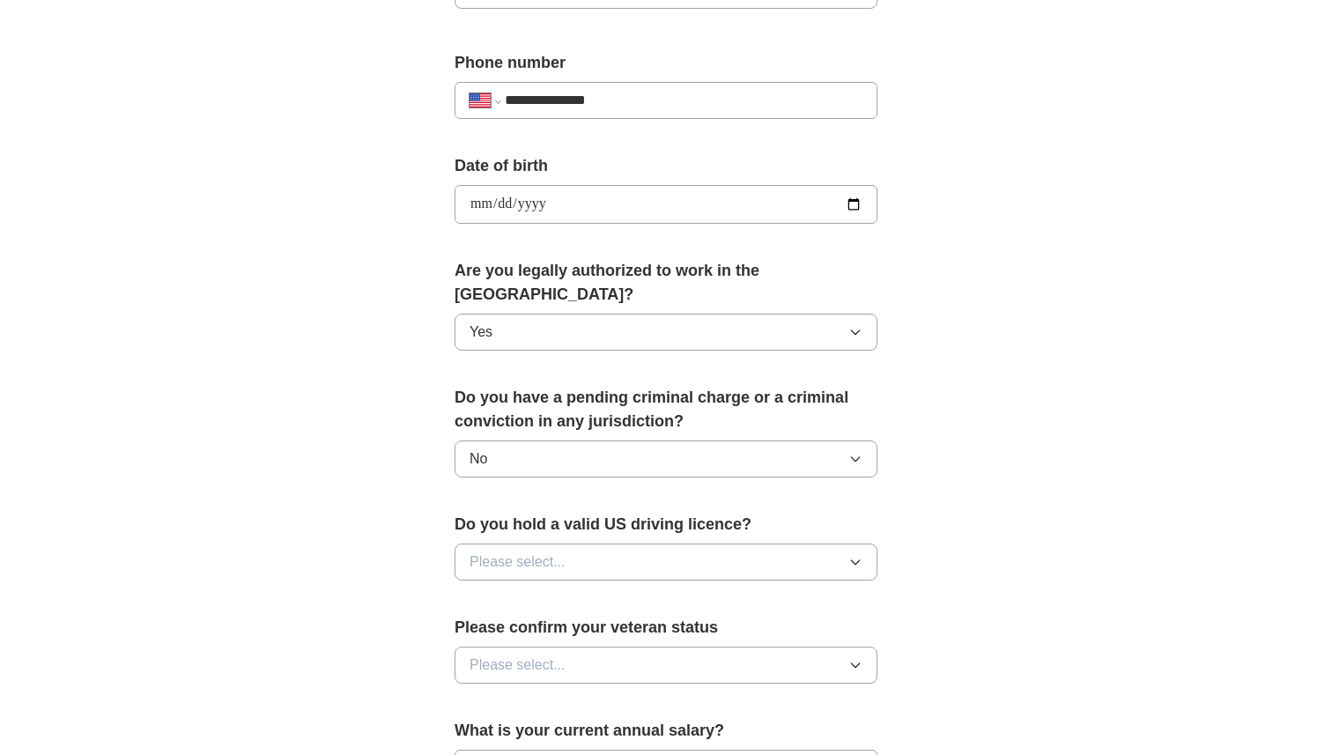
click at [569, 544] on button "Please select..." at bounding box center [666, 562] width 423 height 37
click at [577, 590] on li "Yes" at bounding box center [666, 603] width 421 height 36
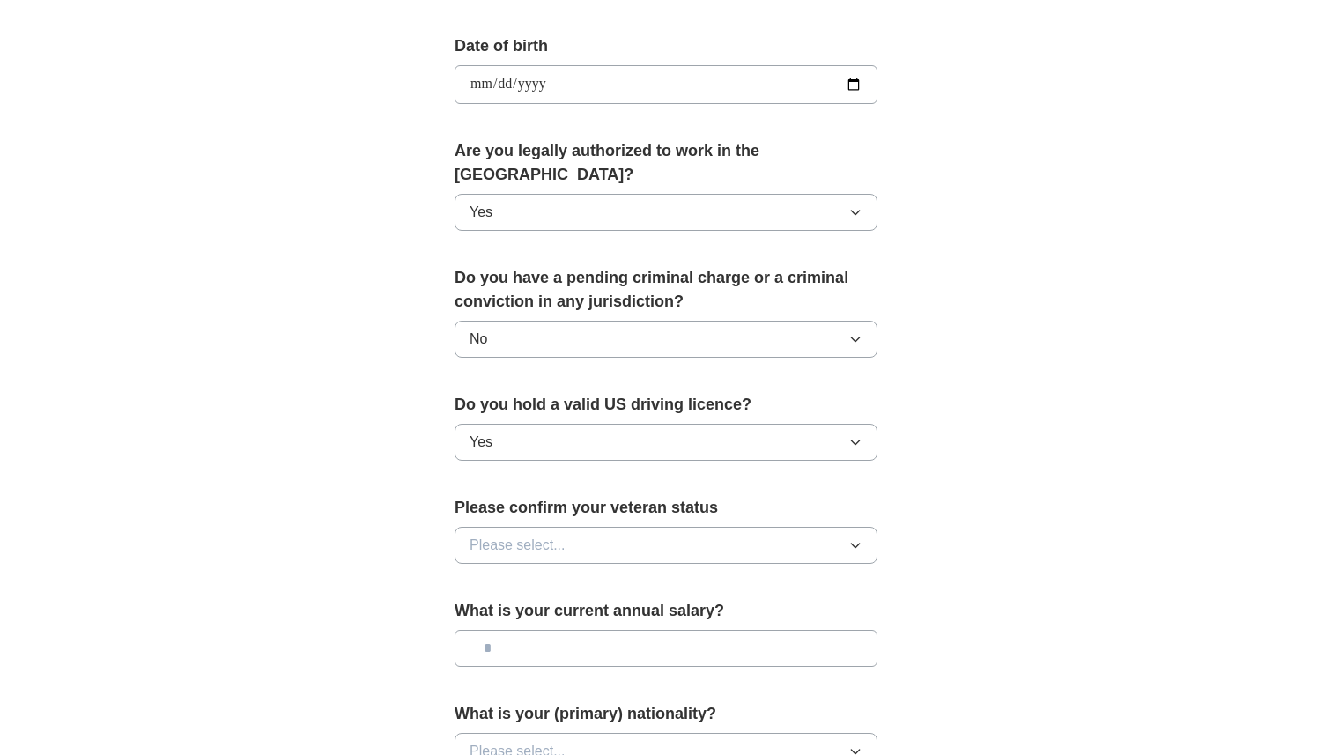
scroll to position [790, 0]
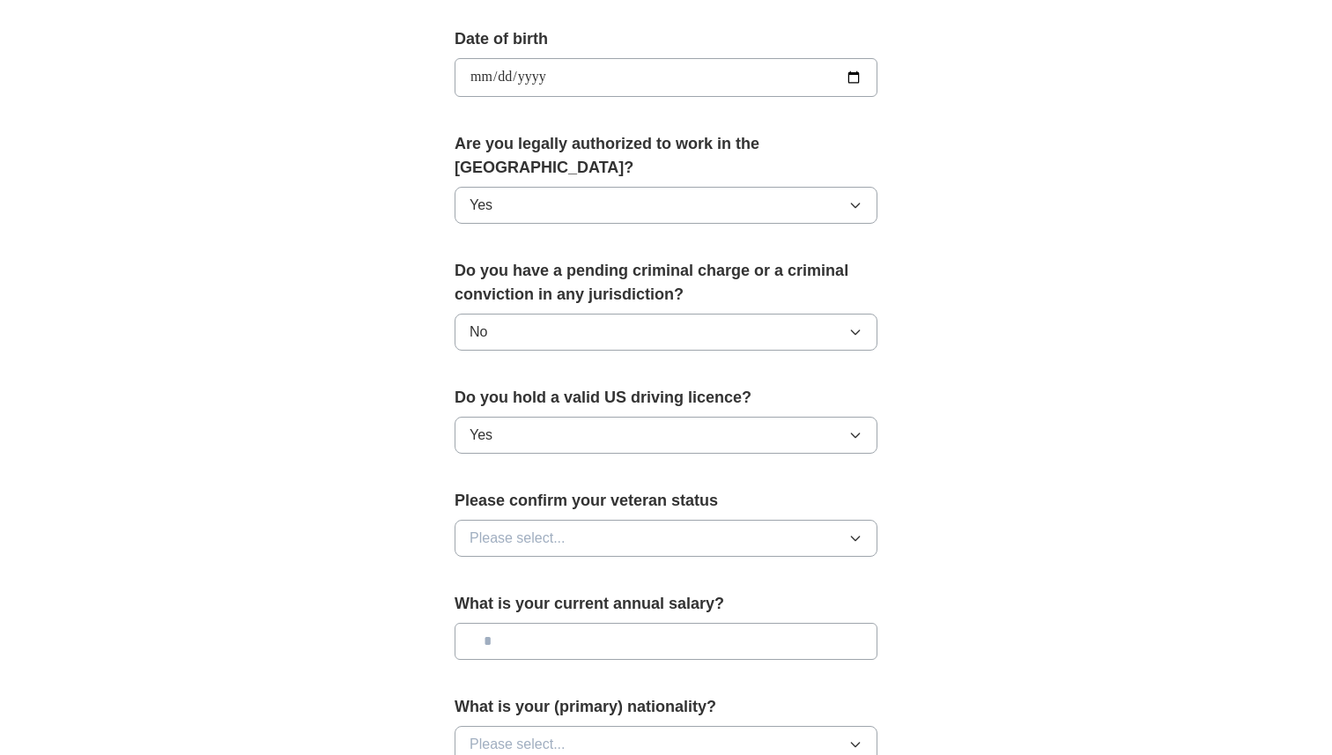
click at [577, 537] on div "Please confirm your veteran status Please select..." at bounding box center [666, 530] width 423 height 82
click at [577, 529] on button "Please select..." at bounding box center [666, 538] width 423 height 37
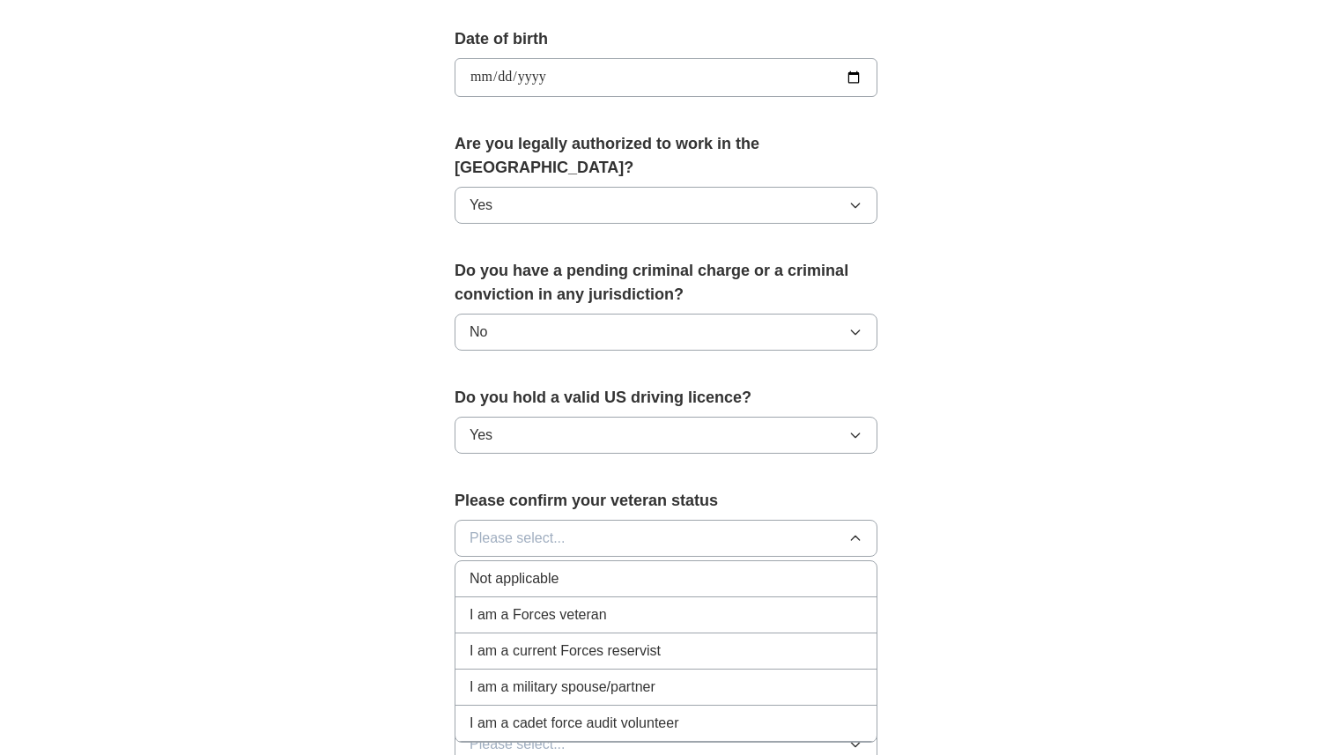
click at [591, 568] on div "Not applicable" at bounding box center [666, 578] width 393 height 21
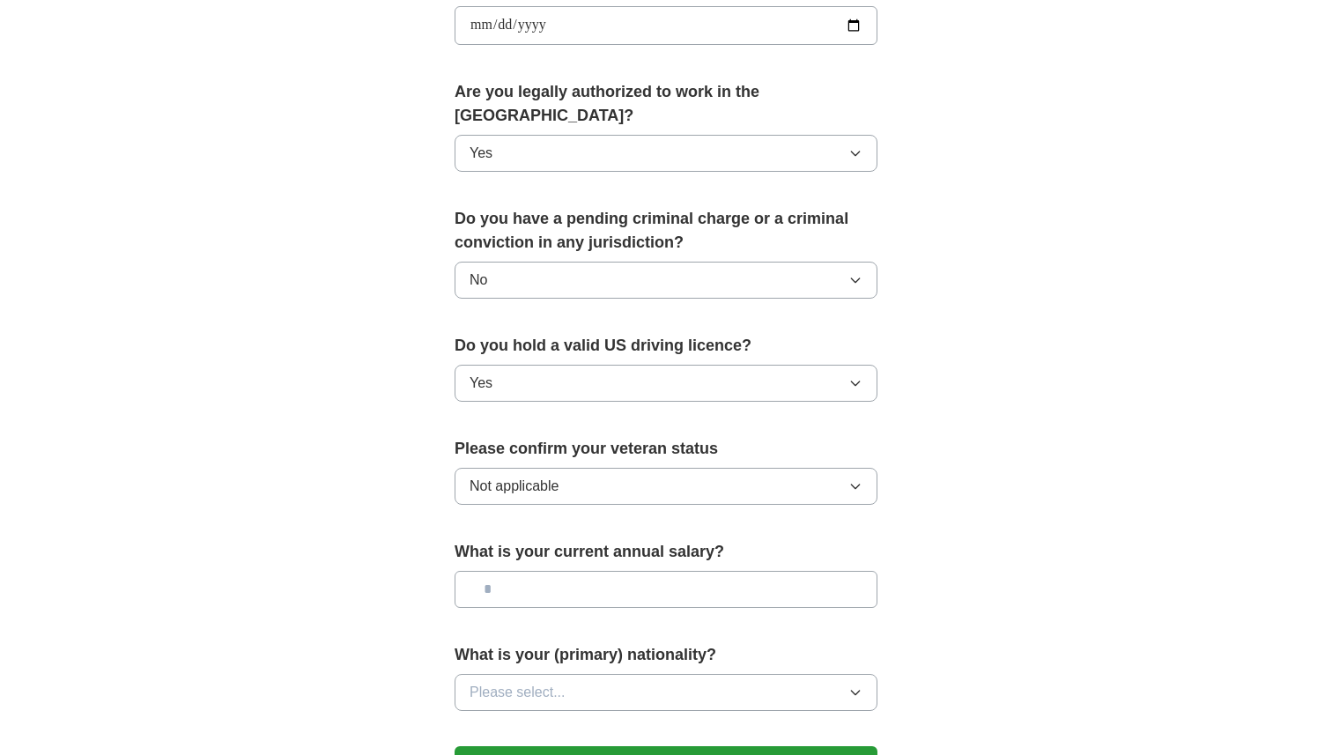
scroll to position [840, 0]
click at [605, 587] on div "What is your current annual salary?" at bounding box center [666, 583] width 423 height 82
click at [604, 573] on input "text" at bounding box center [666, 591] width 423 height 37
click at [652, 471] on button "Not applicable" at bounding box center [666, 488] width 423 height 37
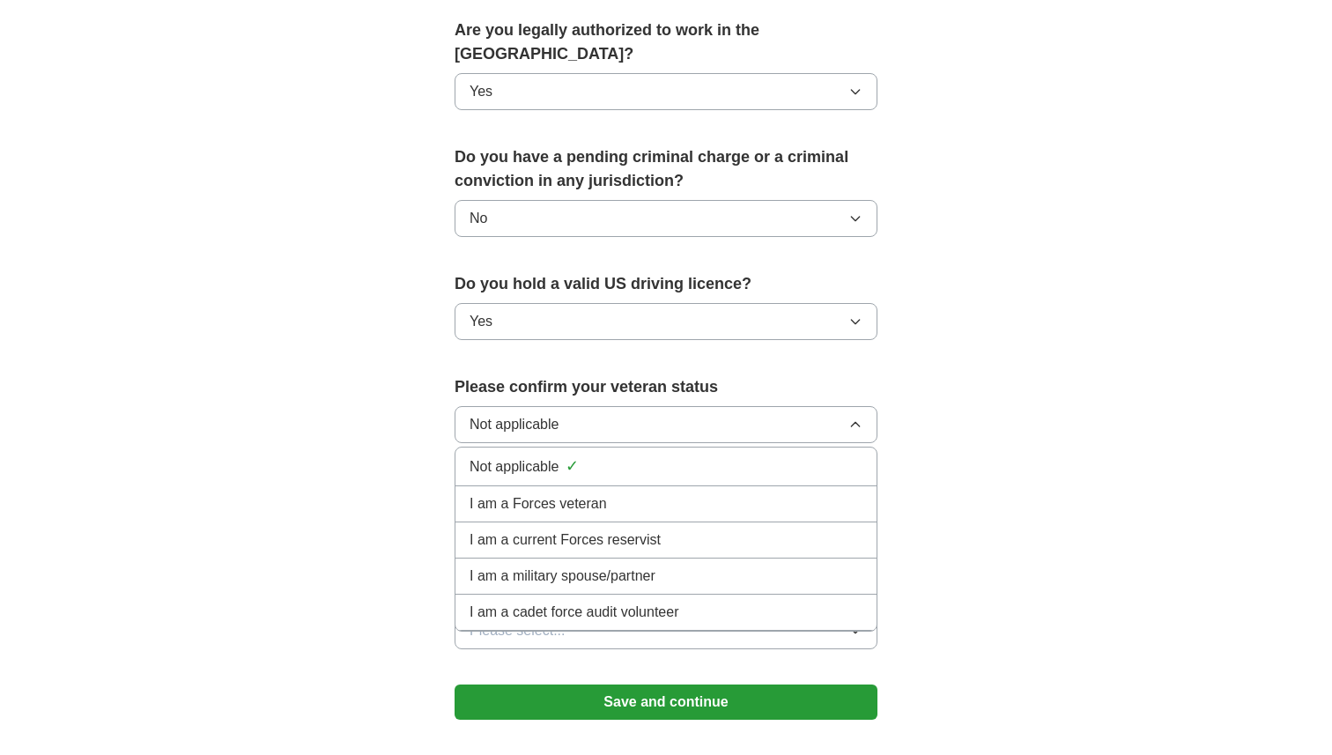
scroll to position [943, 0]
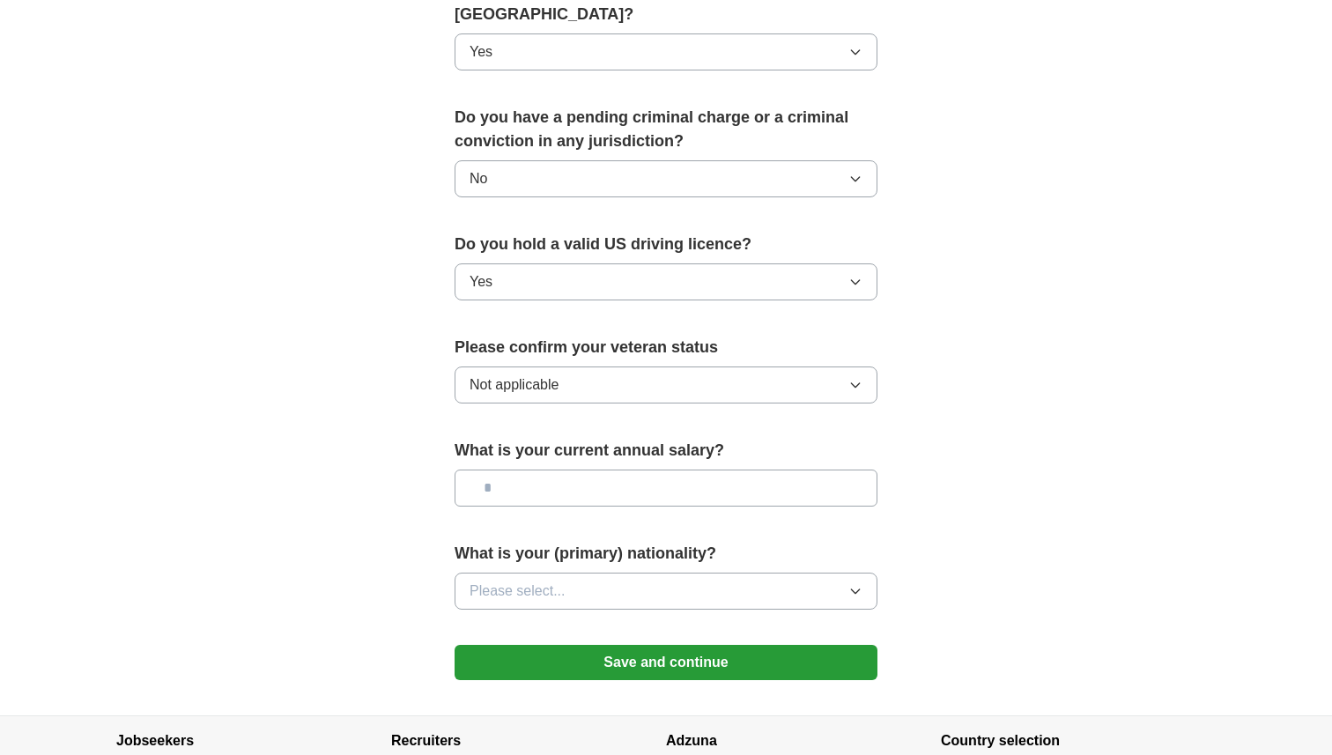
click at [501, 470] on input "text" at bounding box center [666, 488] width 423 height 37
click at [531, 581] on span "Please select..." at bounding box center [518, 591] width 96 height 21
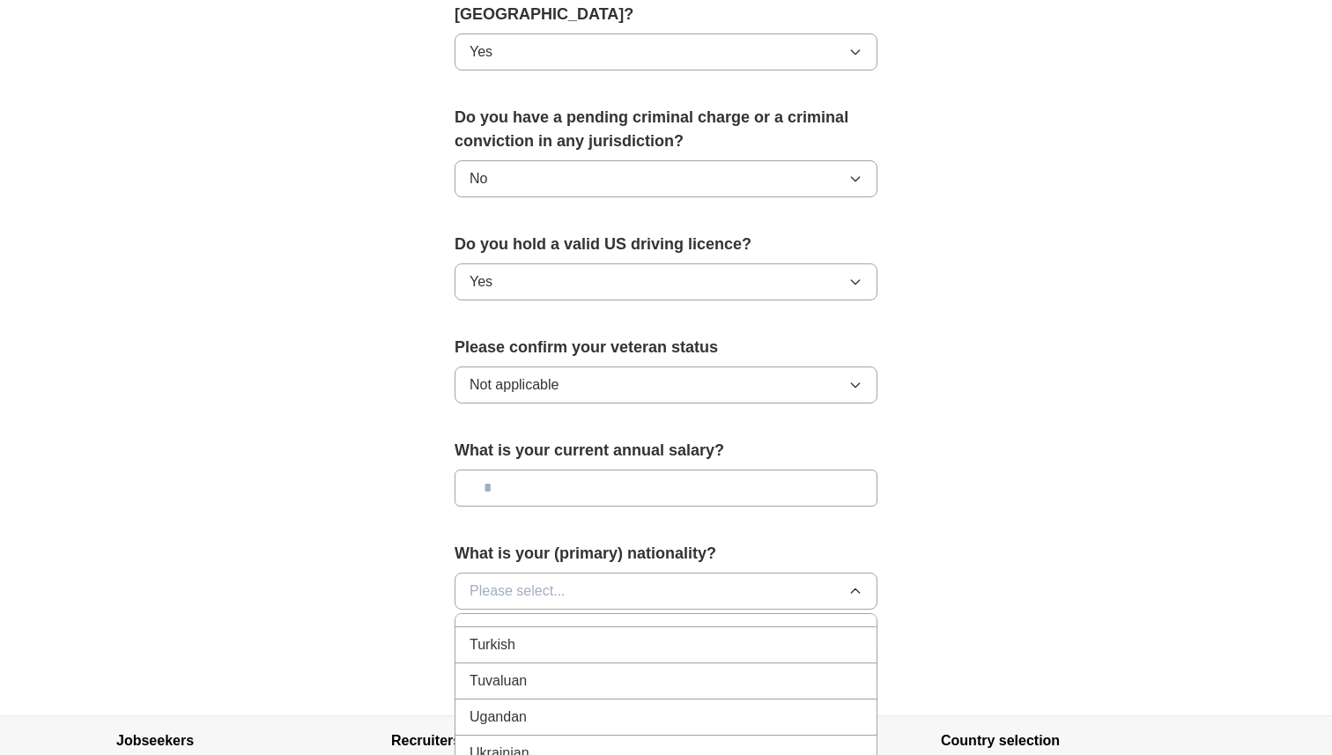
scroll to position [6623, 0]
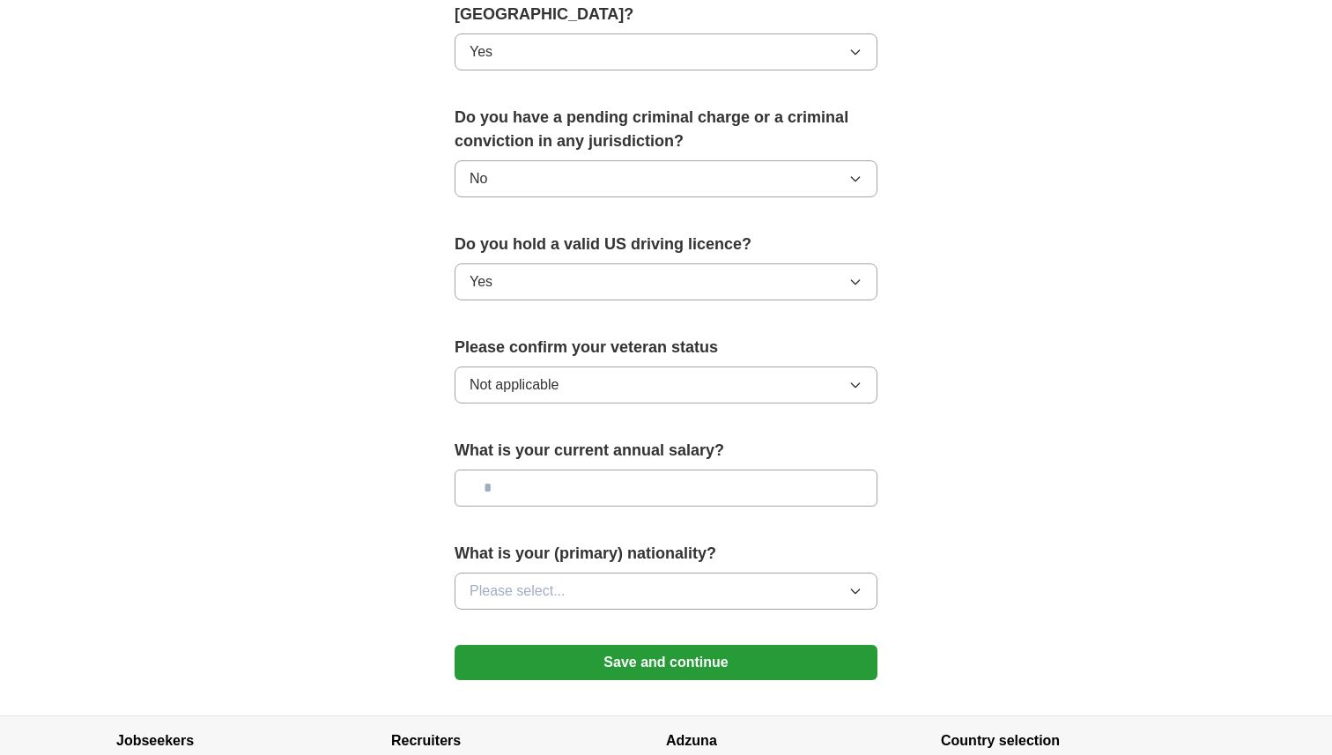
click at [499, 659] on form "**********" at bounding box center [666, 69] width 423 height 1258
click at [508, 650] on button "Save and continue" at bounding box center [666, 662] width 423 height 35
